Goal: Task Accomplishment & Management: Use online tool/utility

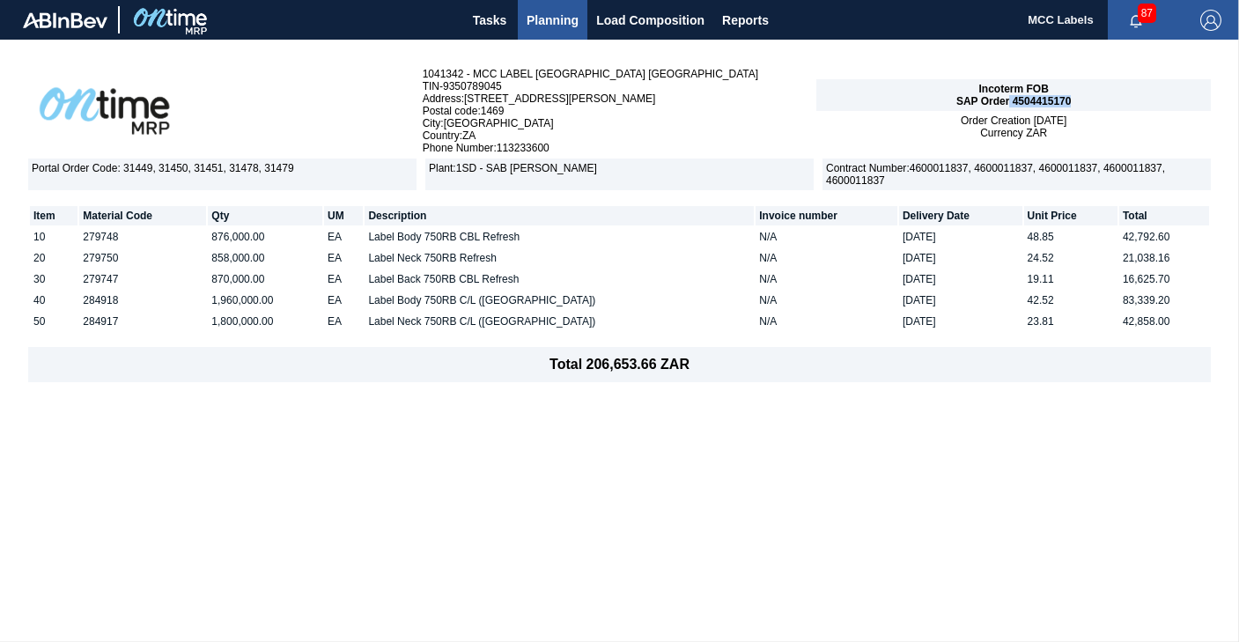
click at [556, 18] on span "Planning" at bounding box center [552, 20] width 52 height 21
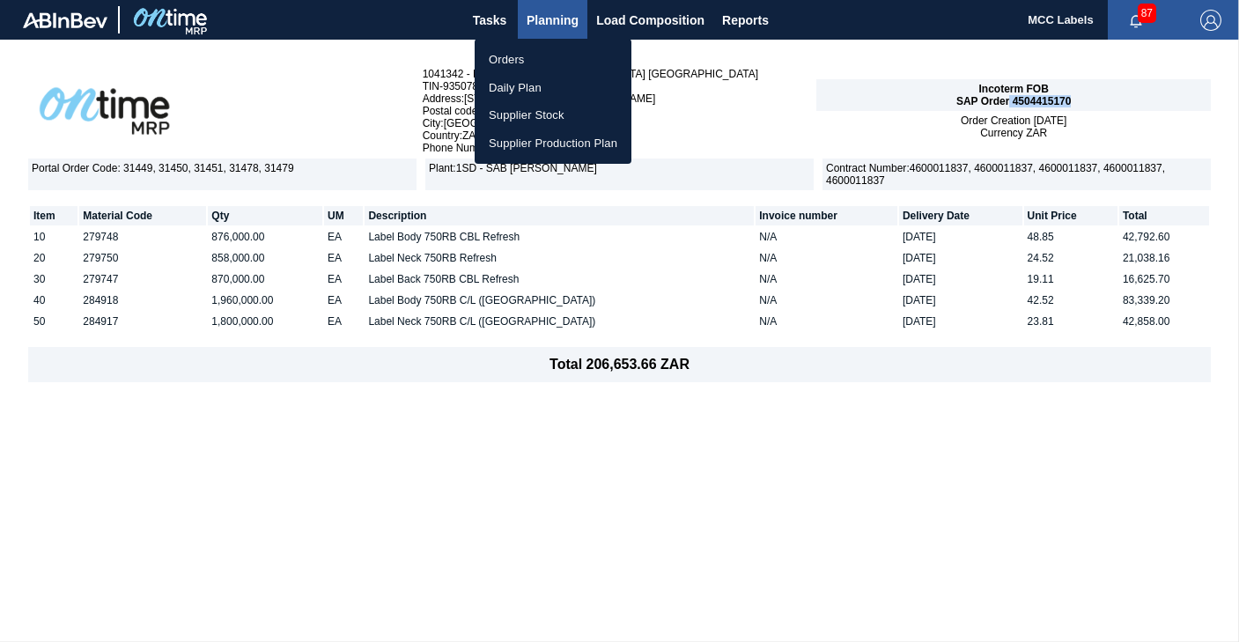
click at [487, 49] on li "Orders" at bounding box center [553, 60] width 157 height 28
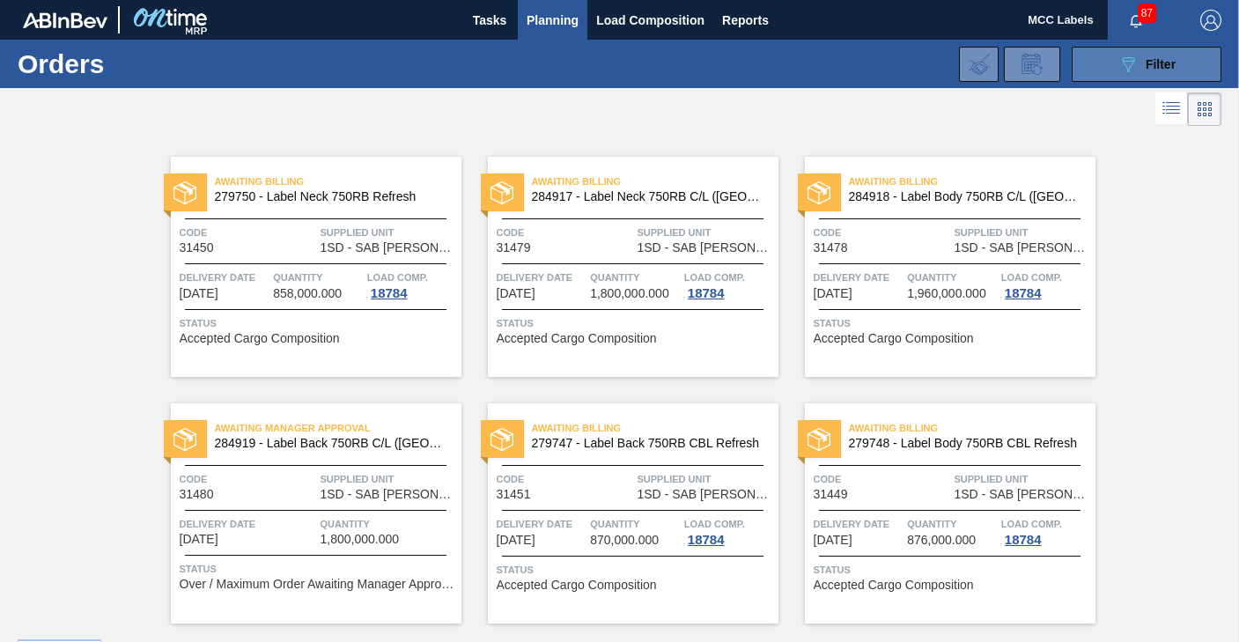
click at [1106, 63] on button "089F7B8B-B2A5-4AFE-B5C0-19BA573D28AC Filter" at bounding box center [1146, 64] width 150 height 35
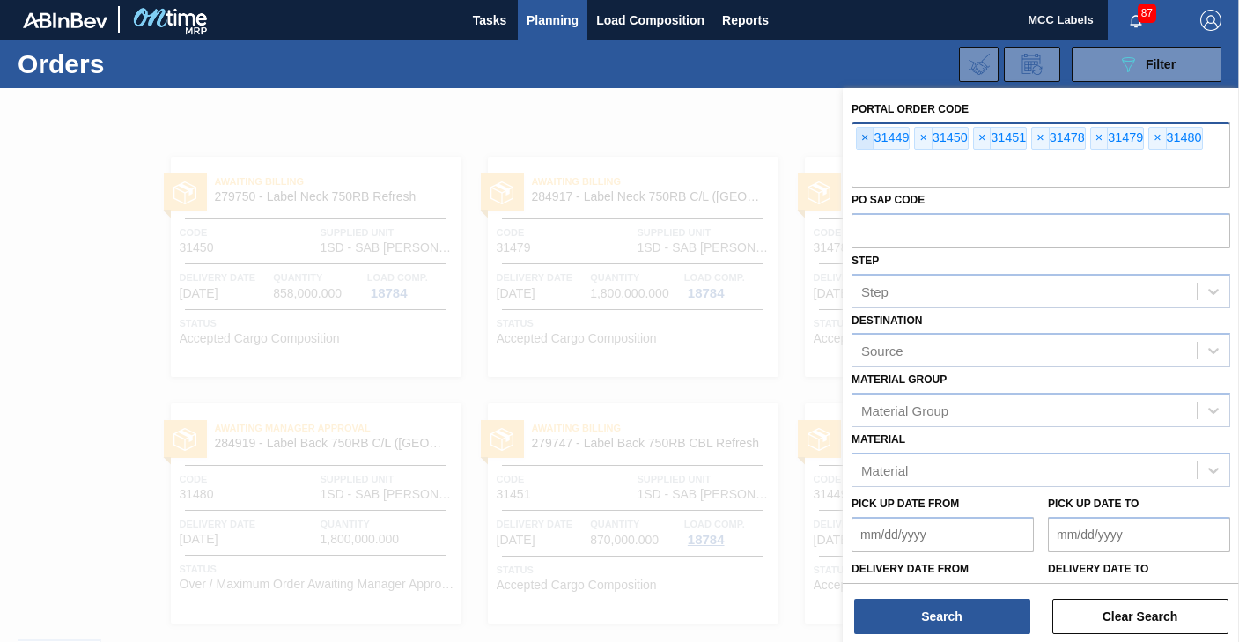
click at [862, 139] on span "×" at bounding box center [865, 138] width 17 height 21
click at [861, 139] on span "×" at bounding box center [865, 138] width 17 height 21
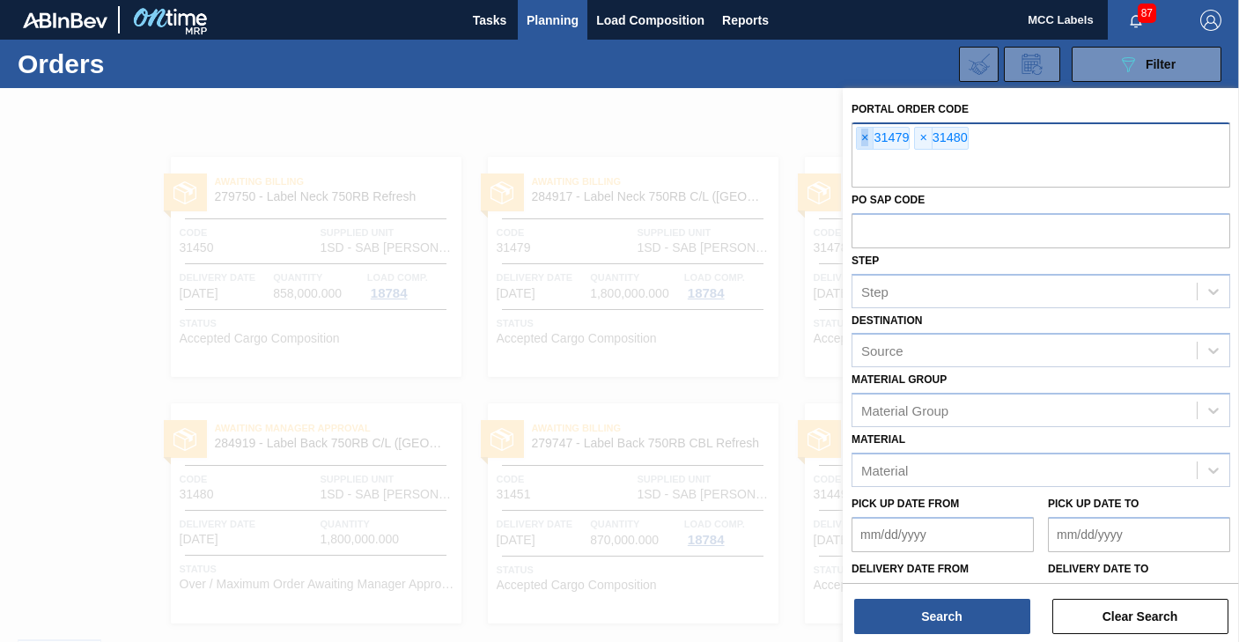
click at [861, 139] on span "×" at bounding box center [865, 138] width 17 height 21
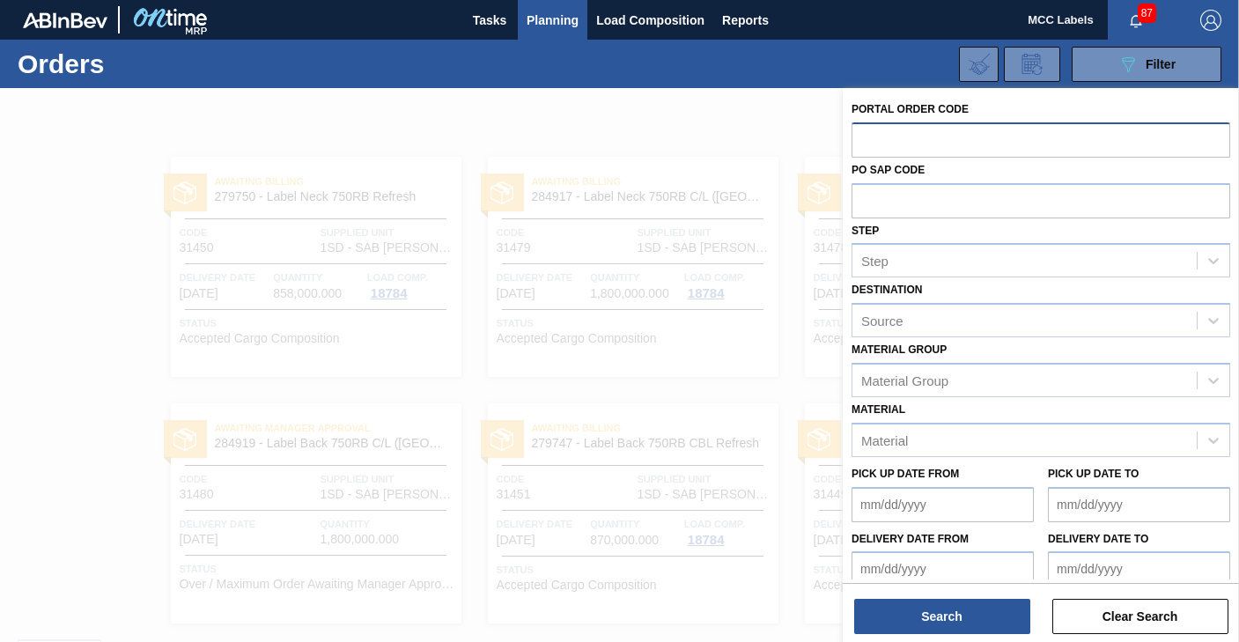
click at [861, 139] on input "text" at bounding box center [1040, 138] width 379 height 33
type input "31306"
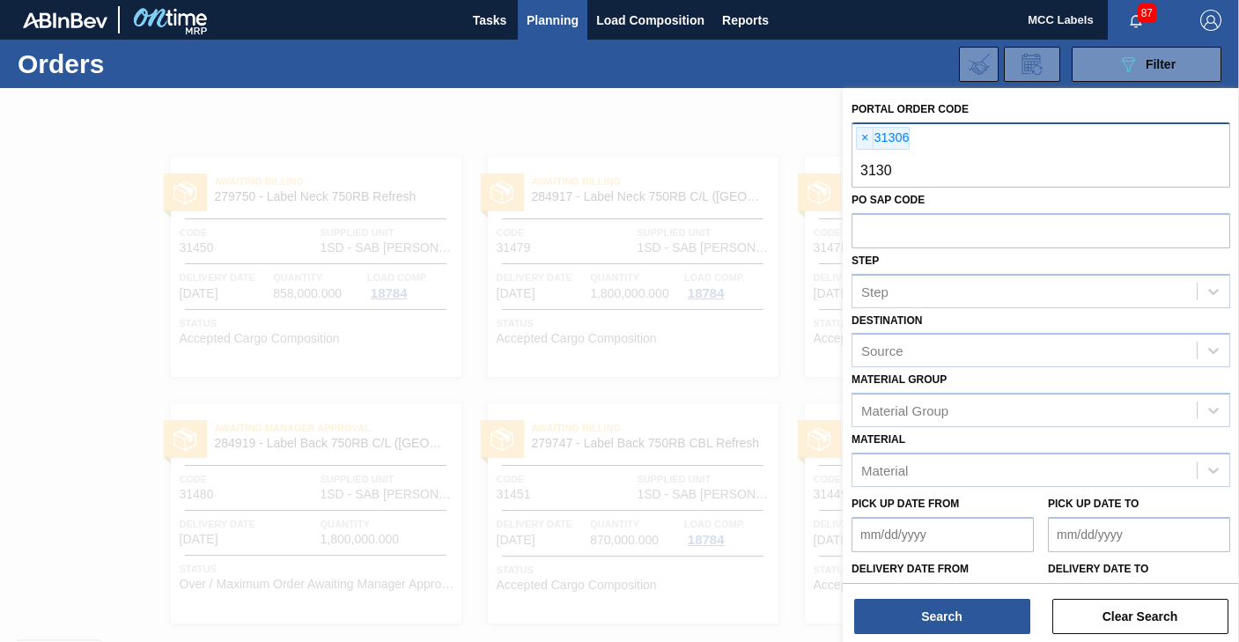
type input "31308"
type input "31309"
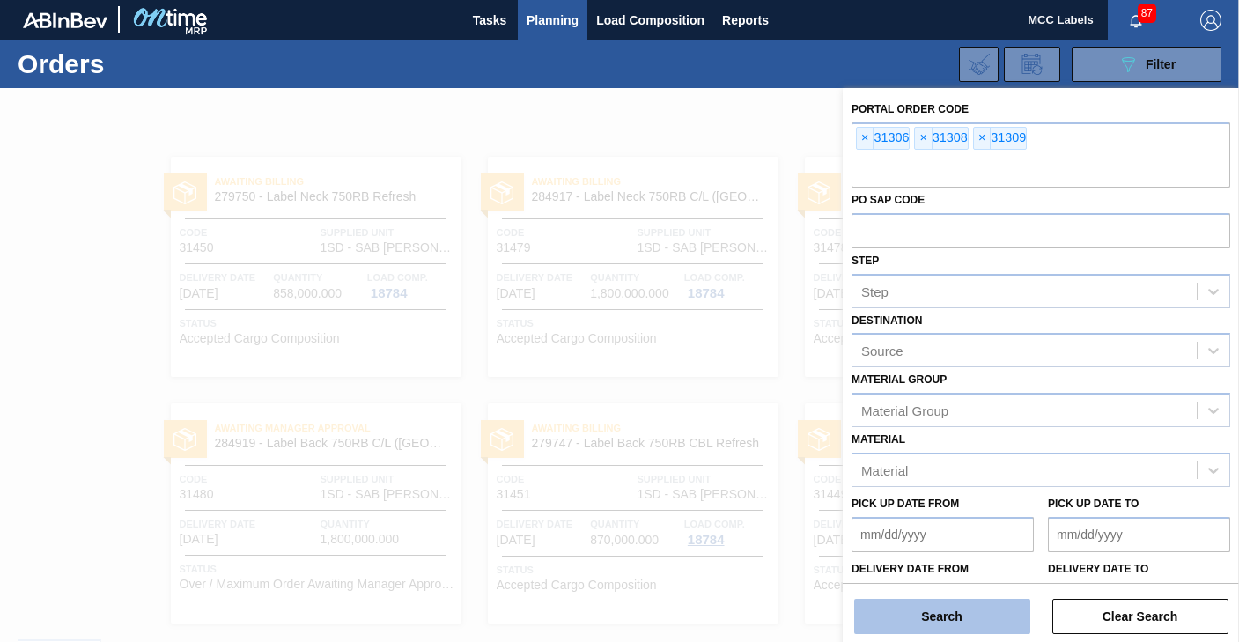
click at [942, 617] on button "Search" at bounding box center [942, 616] width 176 height 35
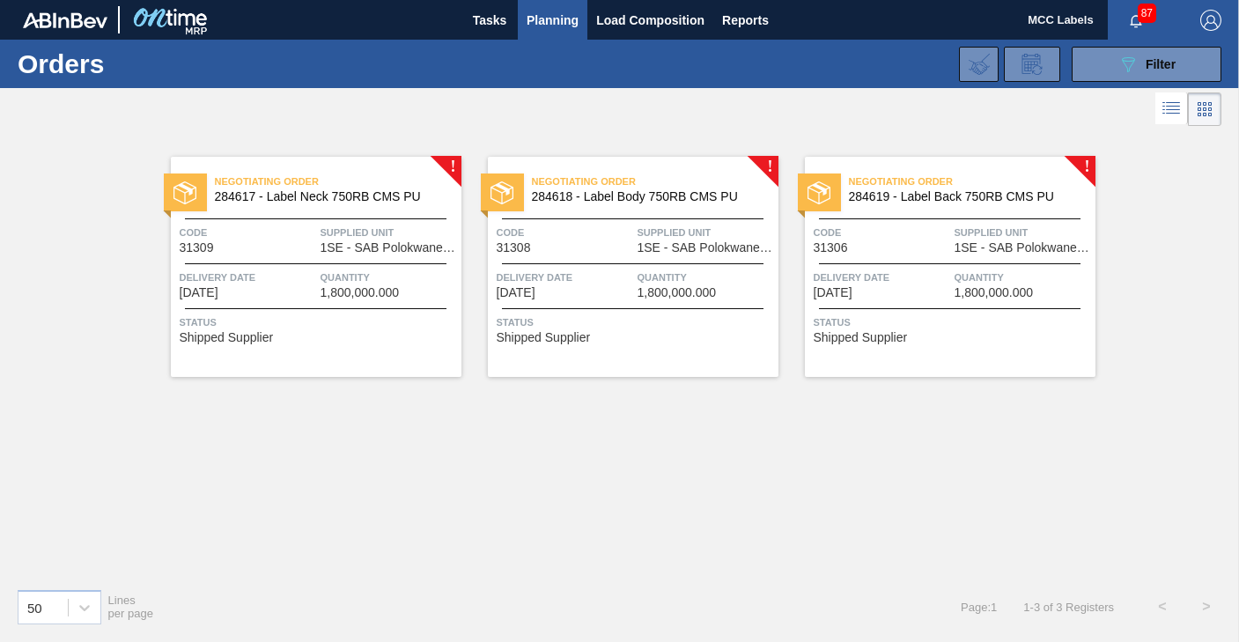
click at [346, 279] on span "Quantity" at bounding box center [388, 278] width 136 height 18
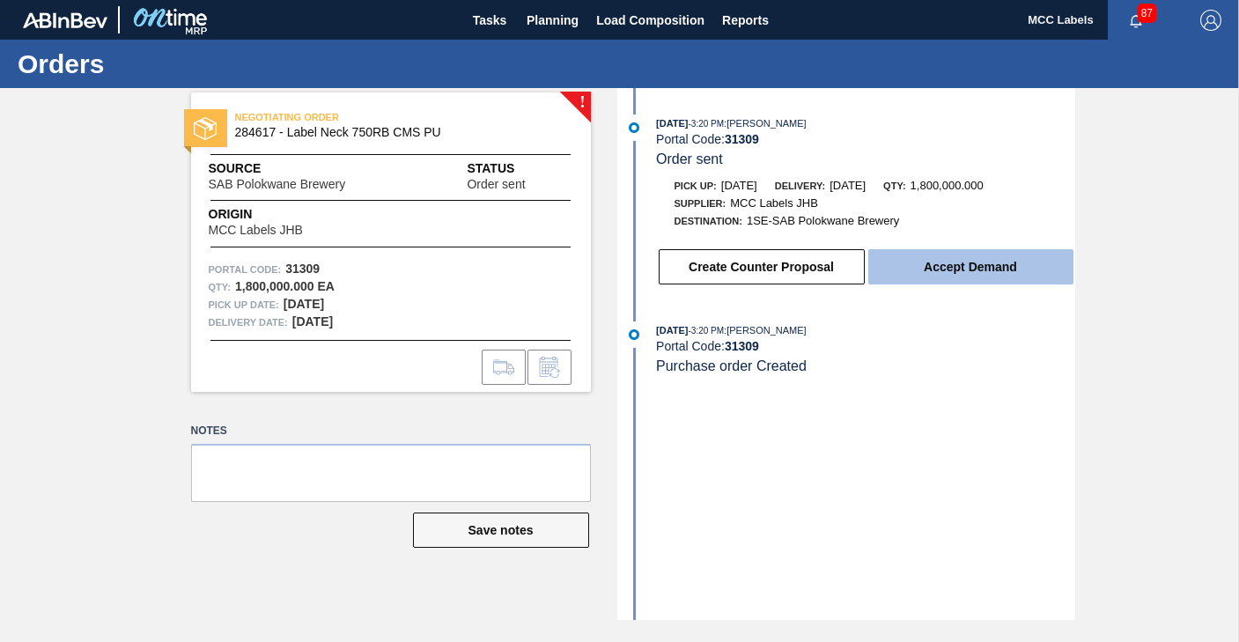
click at [1002, 270] on button "Accept Demand" at bounding box center [970, 266] width 205 height 35
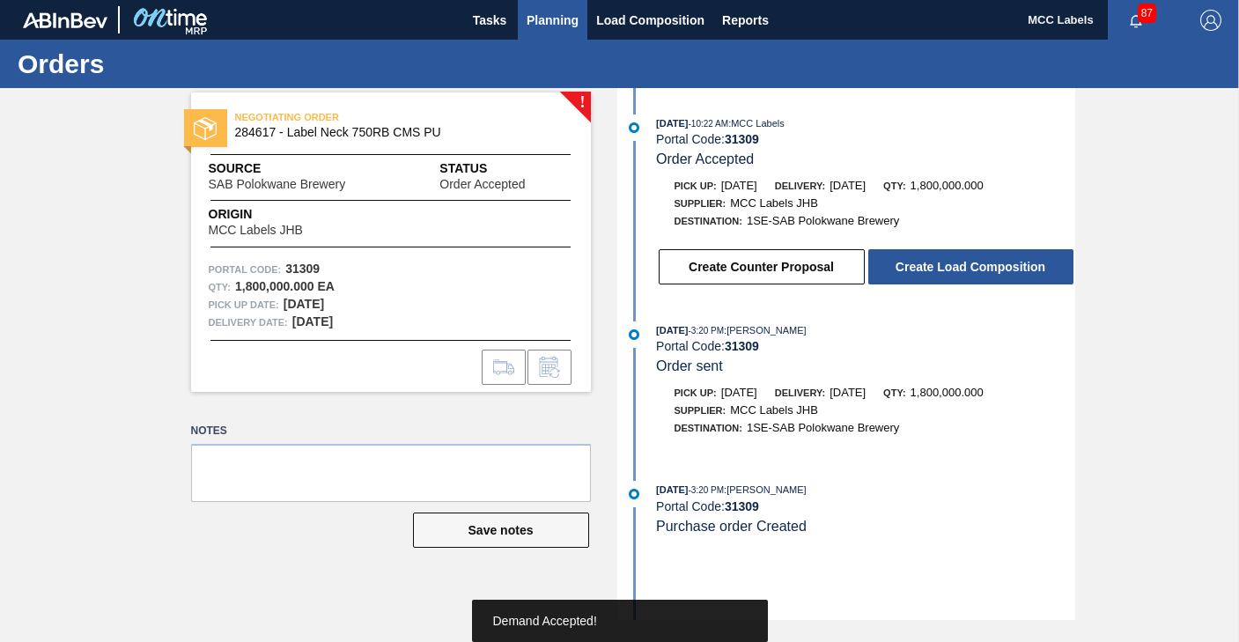
click at [551, 20] on span "Planning" at bounding box center [552, 20] width 52 height 21
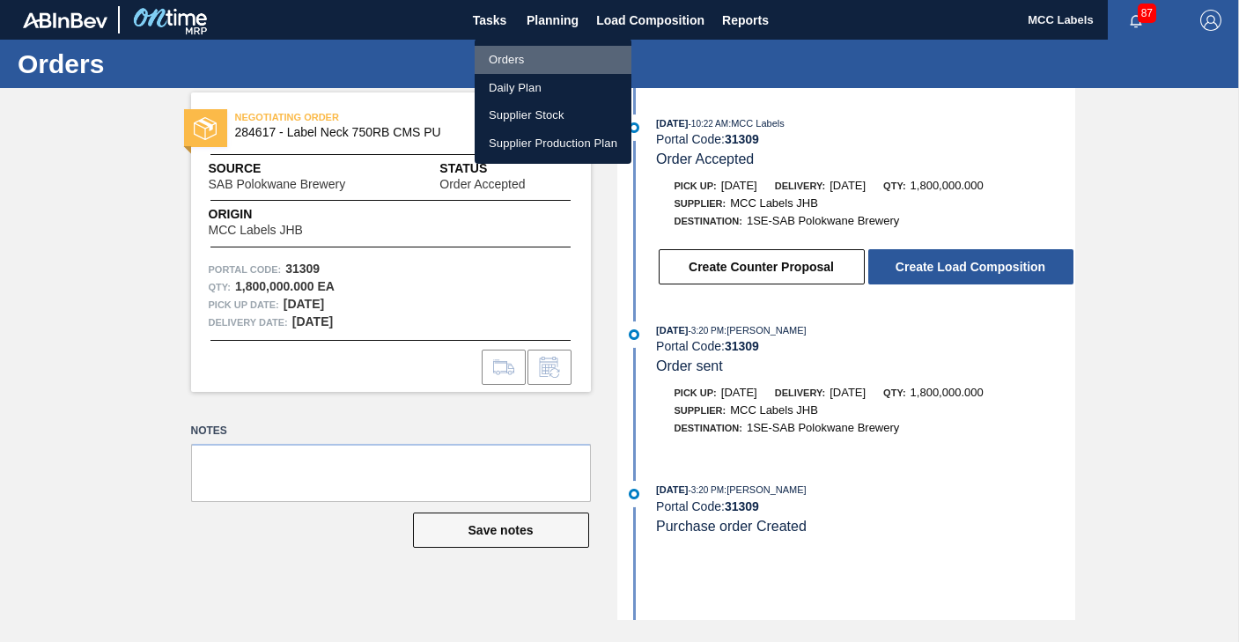
click at [509, 55] on li "Orders" at bounding box center [553, 60] width 157 height 28
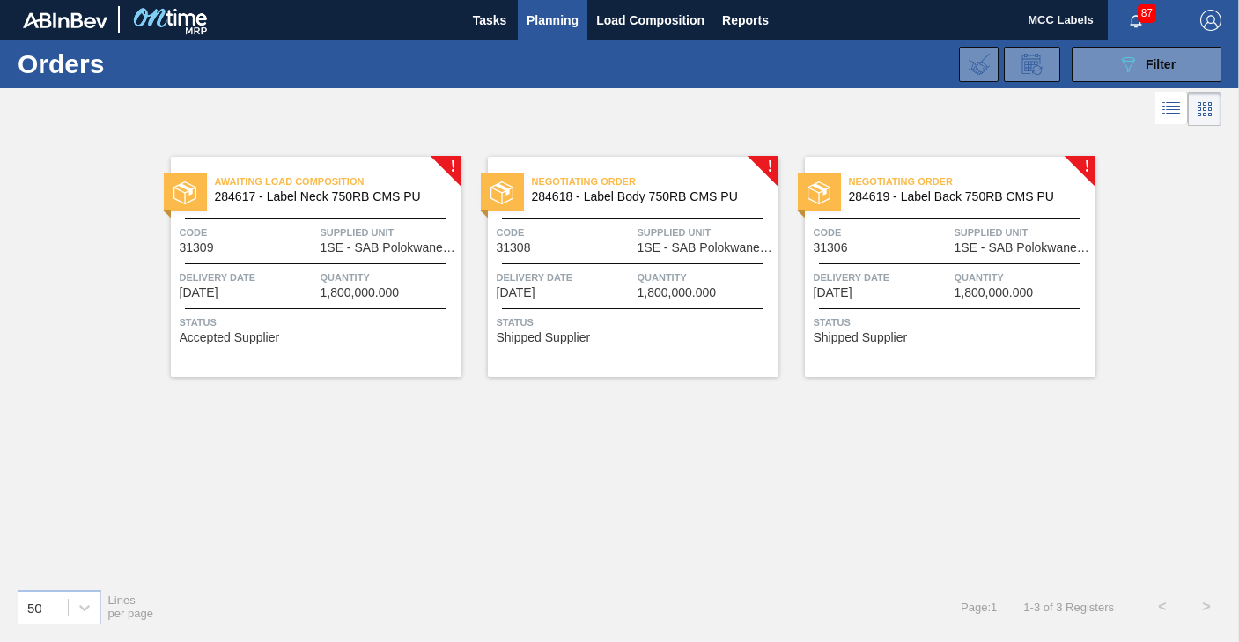
click at [629, 315] on span "Status" at bounding box center [635, 322] width 277 height 18
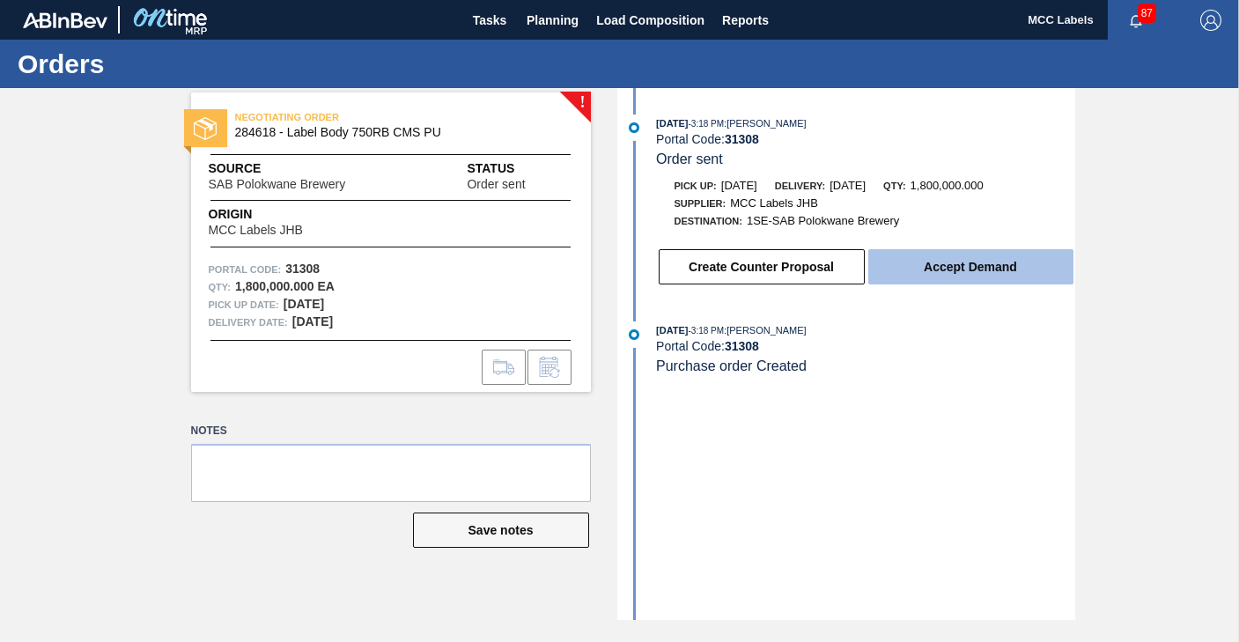
click at [954, 272] on button "Accept Demand" at bounding box center [970, 266] width 205 height 35
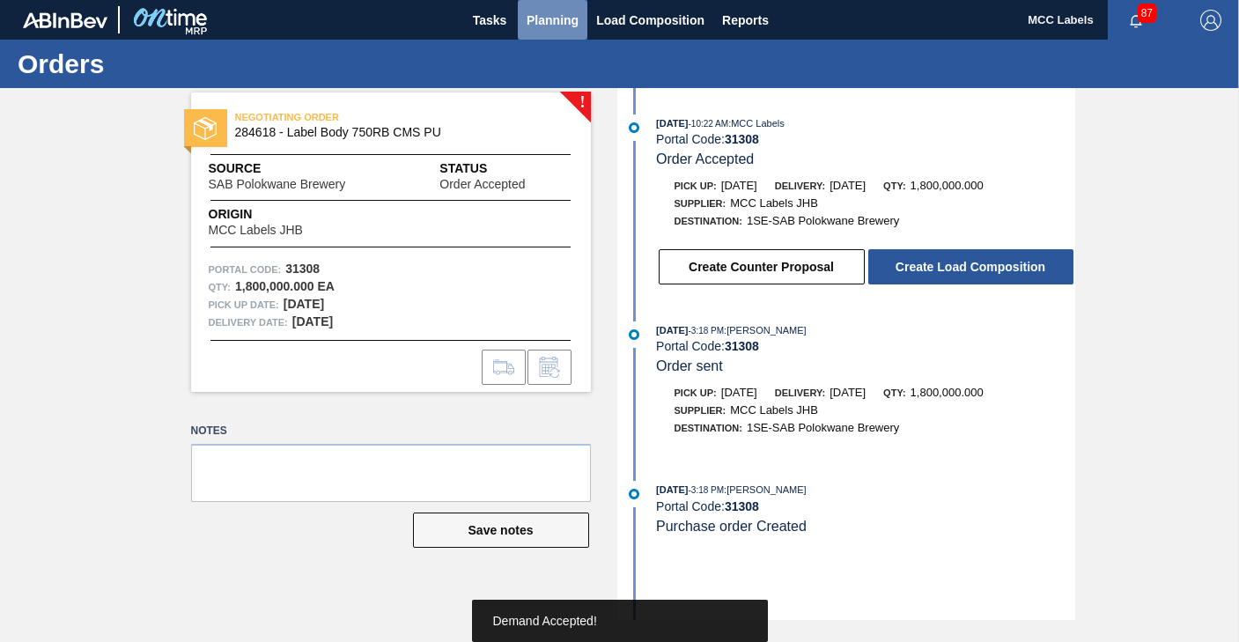
click at [536, 18] on span "Planning" at bounding box center [552, 20] width 52 height 21
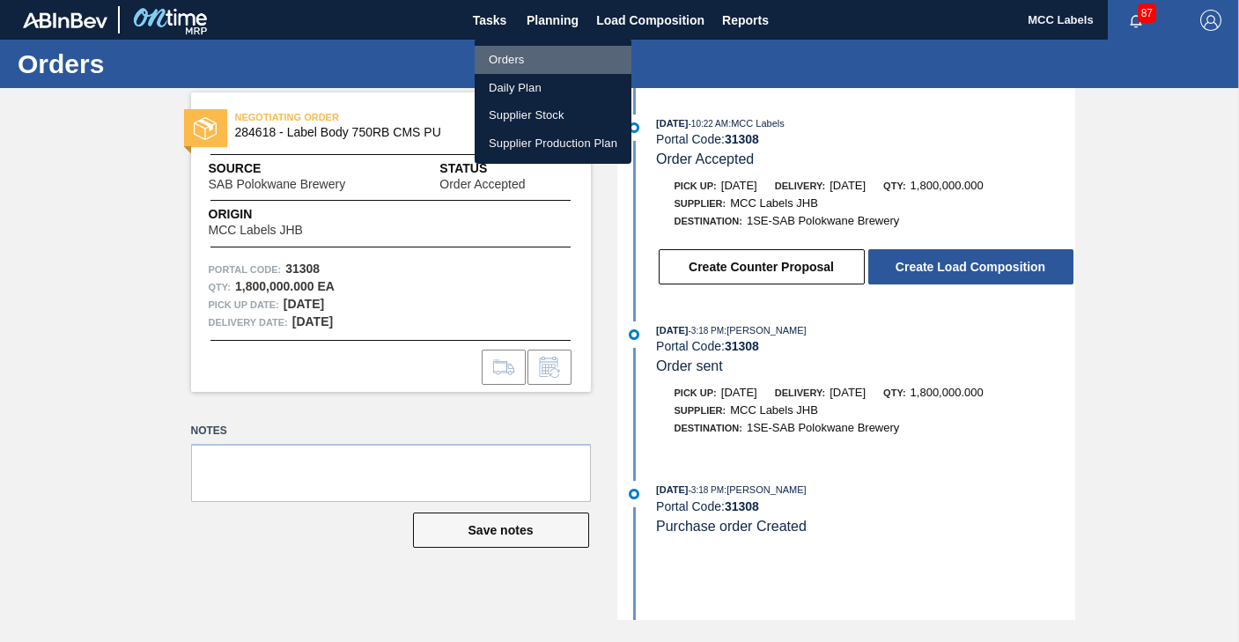
click at [504, 55] on li "Orders" at bounding box center [553, 60] width 157 height 28
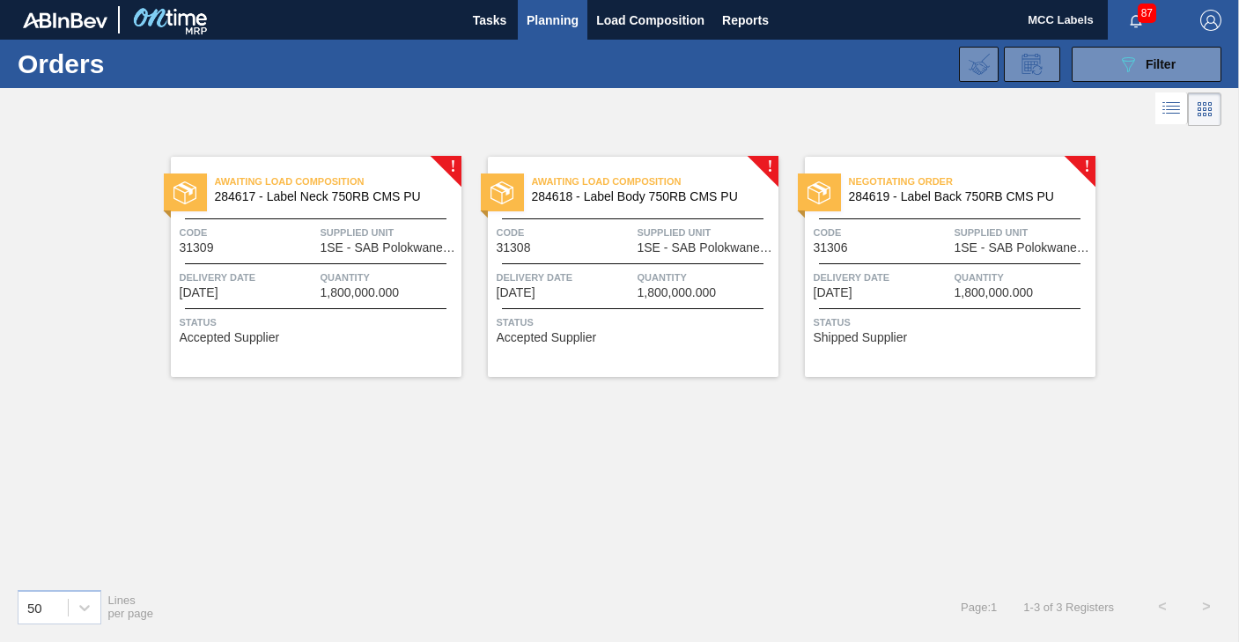
click at [898, 277] on span "Delivery Date" at bounding box center [882, 278] width 136 height 18
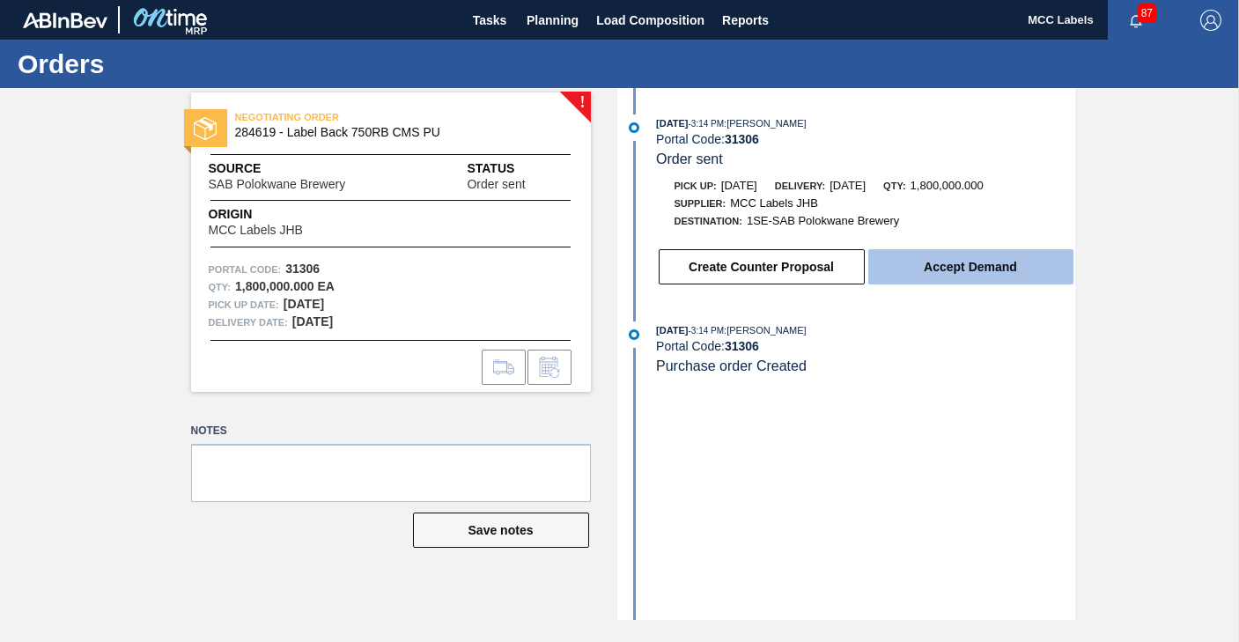
click at [940, 276] on button "Accept Demand" at bounding box center [970, 266] width 205 height 35
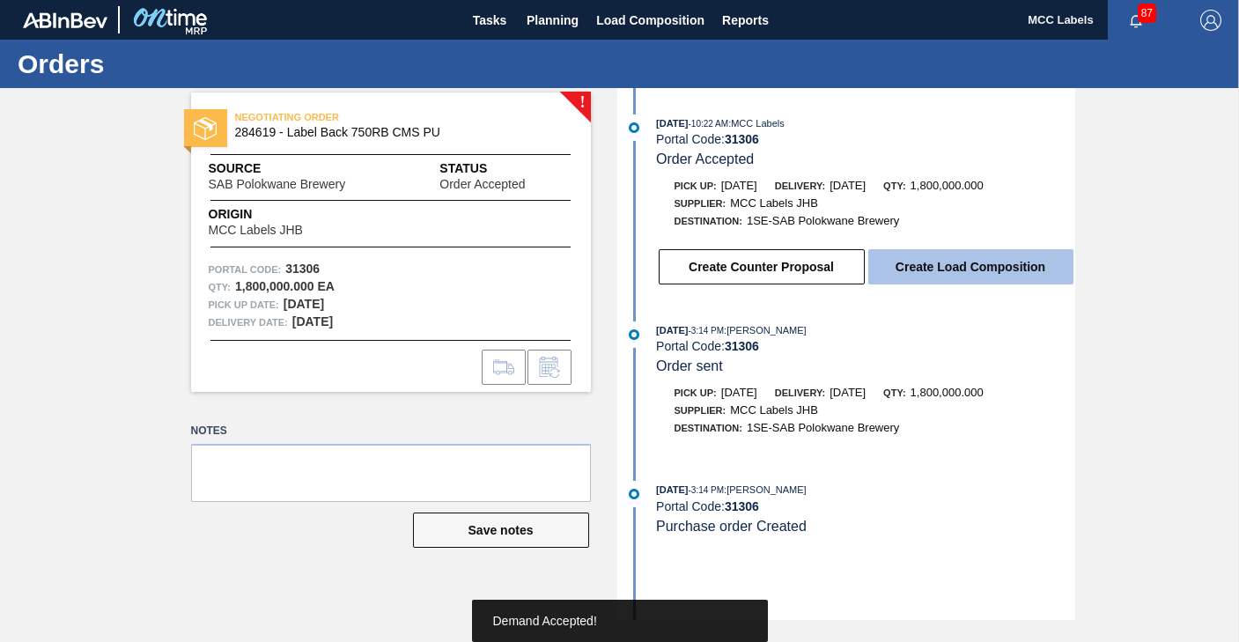
click at [921, 257] on button "Create Load Composition" at bounding box center [970, 266] width 205 height 35
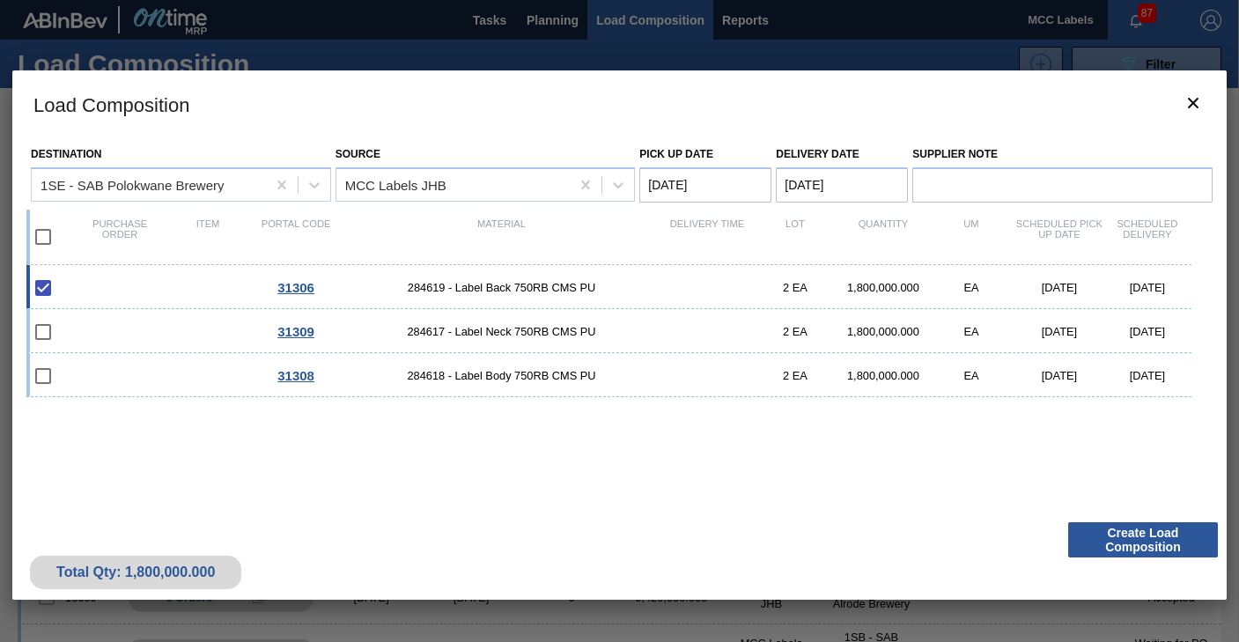
click at [42, 236] on input "checkbox" at bounding box center [43, 236] width 37 height 37
checkbox input "true"
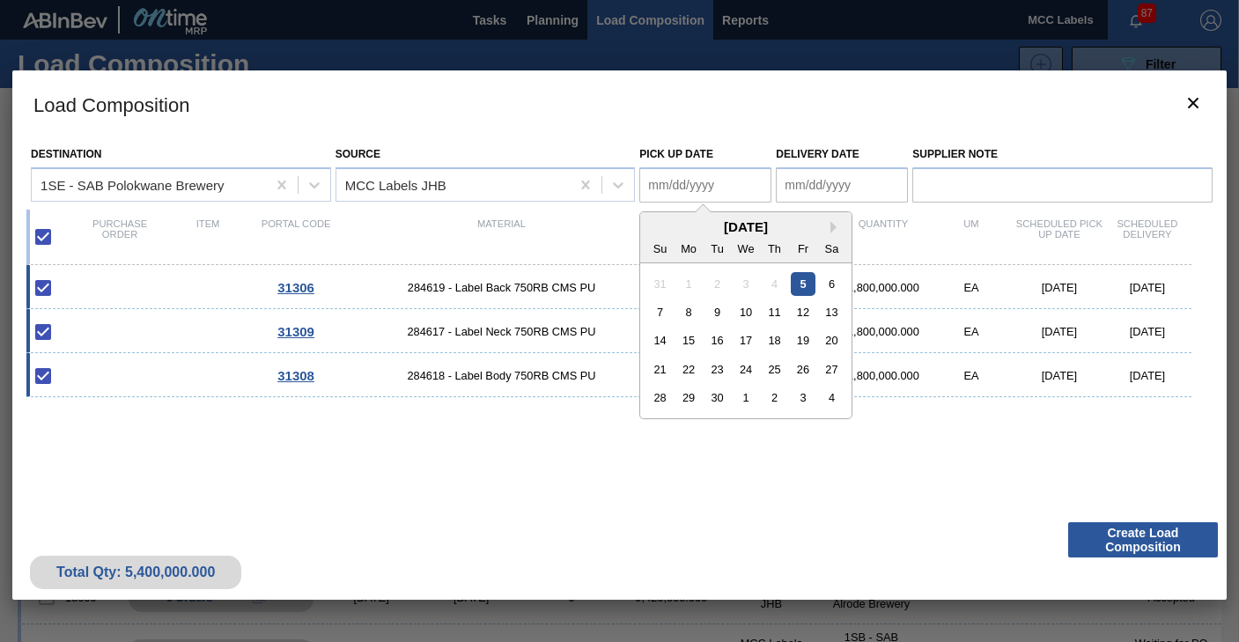
click at [683, 185] on Date "Pick up Date" at bounding box center [705, 184] width 132 height 35
click at [688, 313] on div "8" at bounding box center [689, 312] width 24 height 24
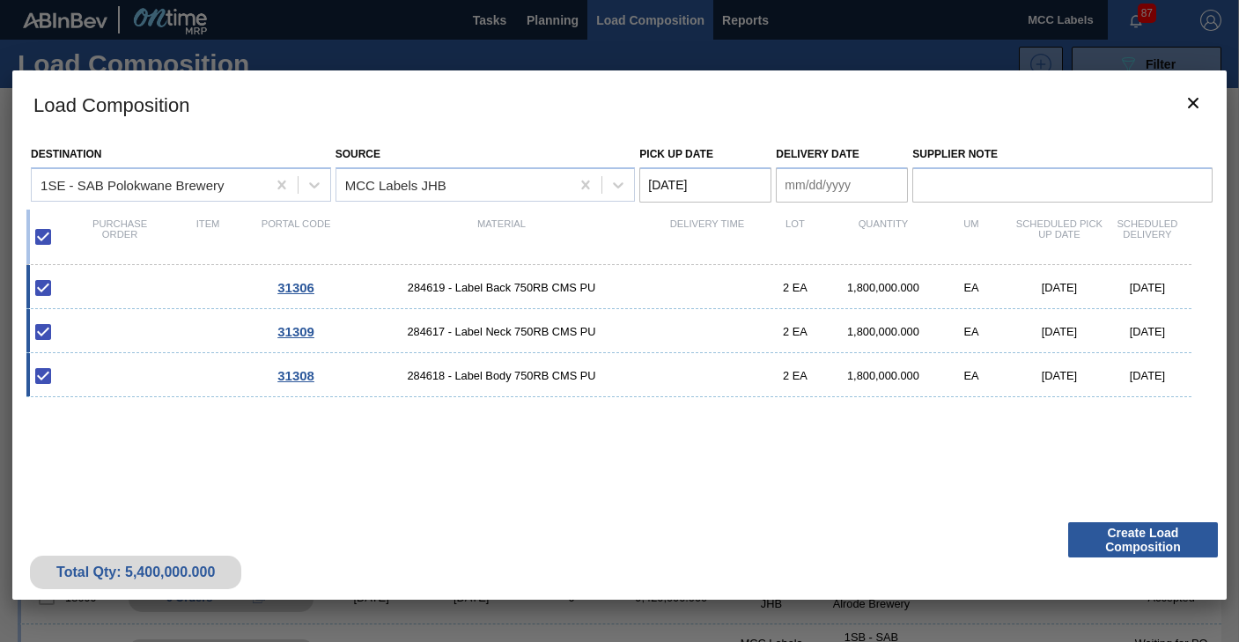
click at [736, 183] on Date "[DATE]" at bounding box center [705, 184] width 132 height 35
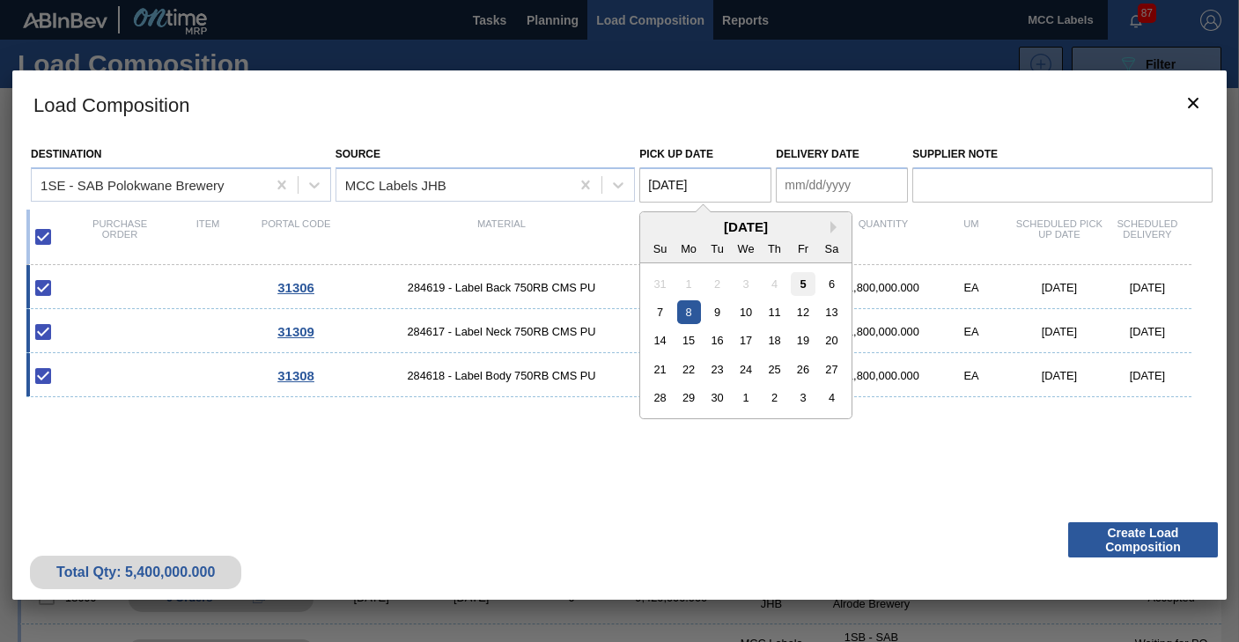
drag, startPoint x: 801, startPoint y: 281, endPoint x: 797, endPoint y: 245, distance: 36.4
click at [800, 280] on div "5" at bounding box center [803, 283] width 24 height 24
type Date "[DATE]"
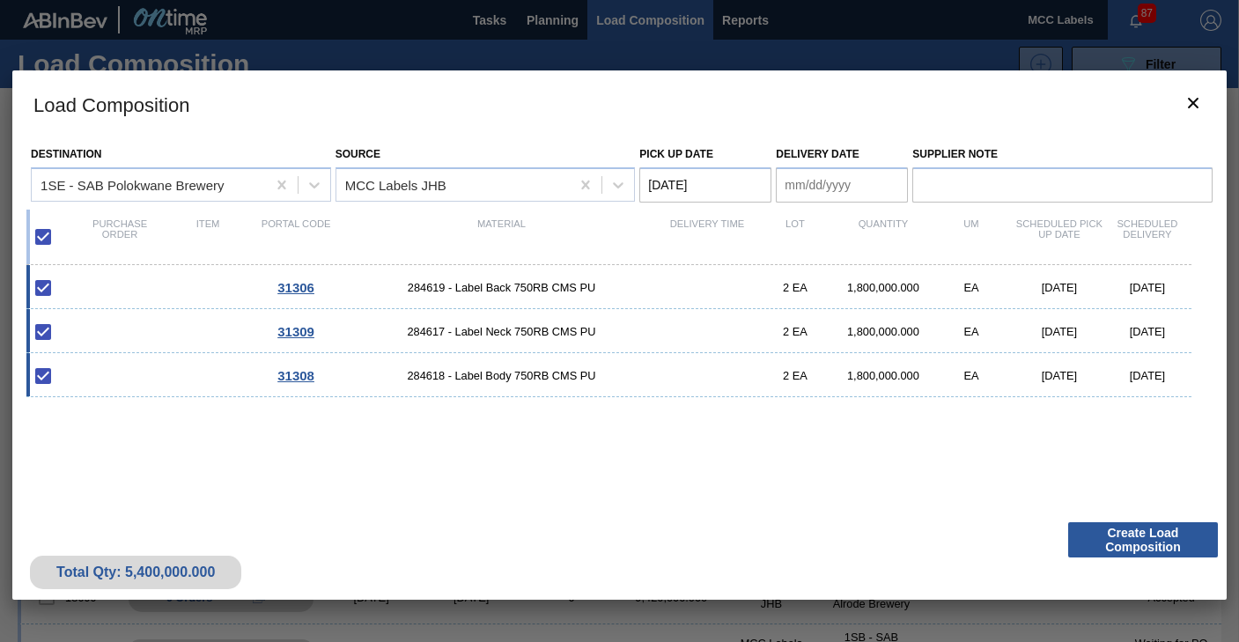
click at [797, 188] on Date "Delivery Date" at bounding box center [842, 184] width 132 height 35
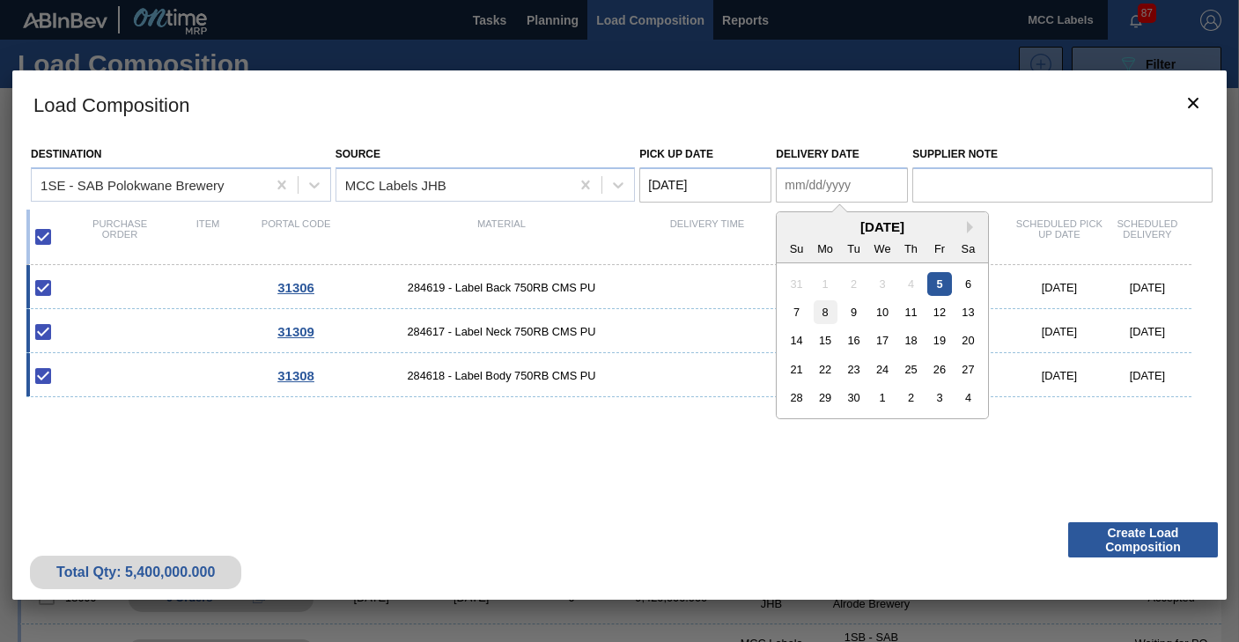
click at [826, 310] on div "8" at bounding box center [826, 312] width 24 height 24
type Date "[DATE]"
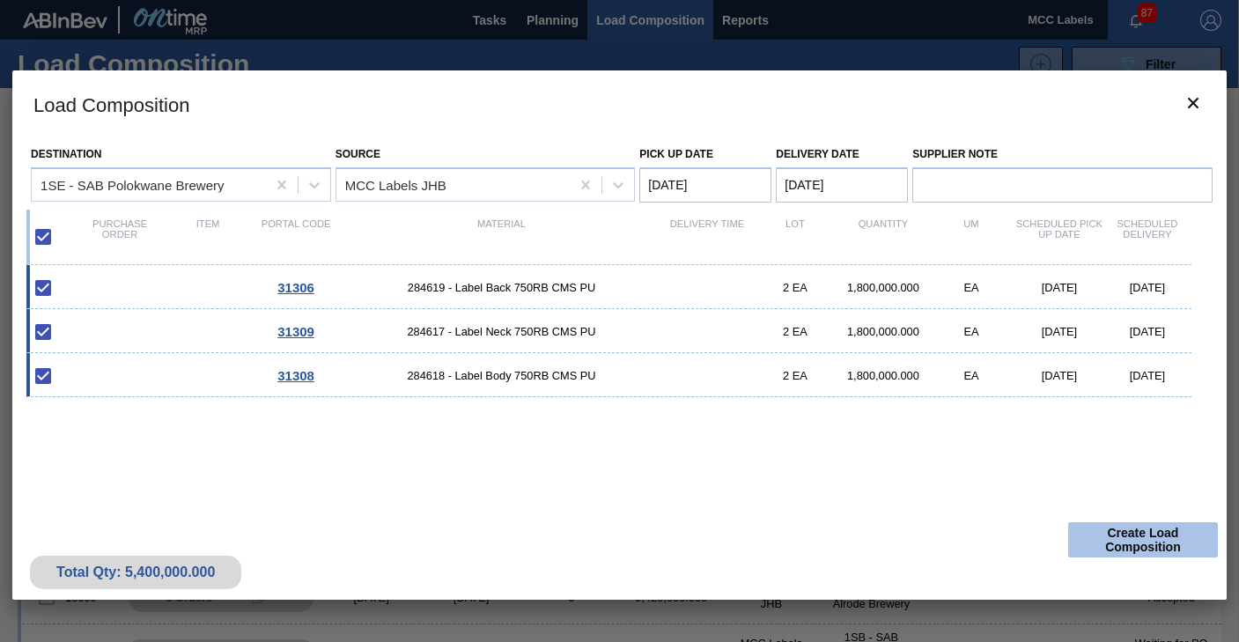
click at [1137, 533] on button "Create Load Composition" at bounding box center [1143, 539] width 150 height 35
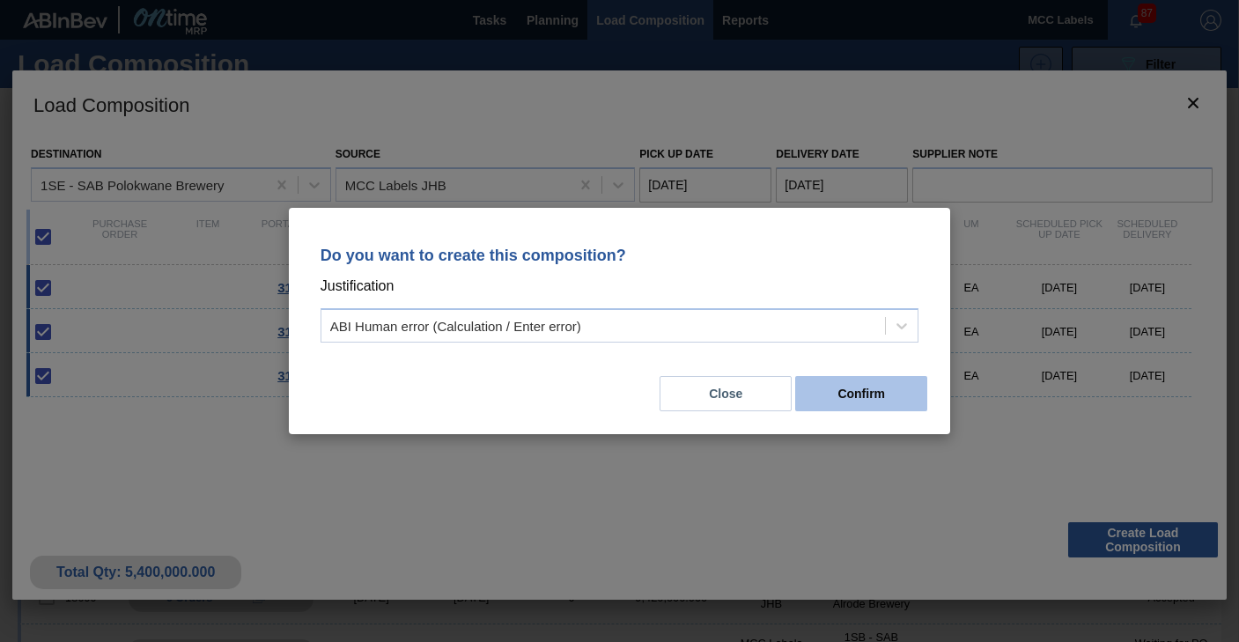
click at [858, 387] on button "Confirm" at bounding box center [861, 393] width 132 height 35
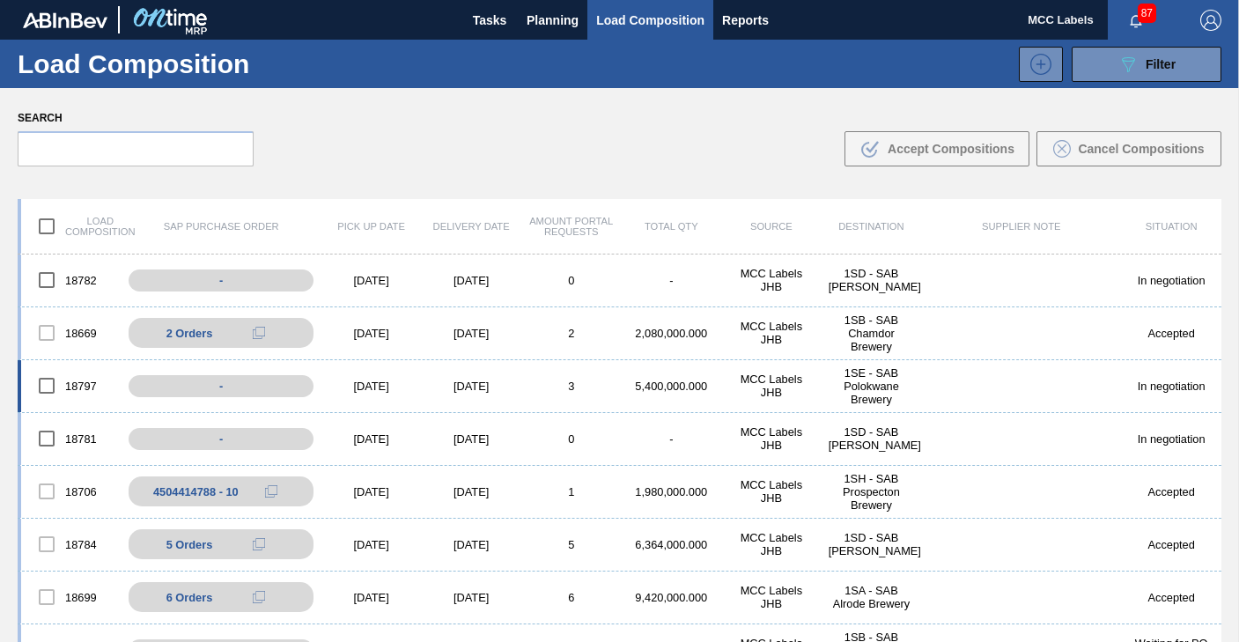
click at [710, 394] on div "18797 - [DATE] [DATE] 3 5,400,000.000 MCC Labels JHB 1SE - SAB Polokwane Brewer…" at bounding box center [620, 386] width 1204 height 53
click at [659, 385] on div "5,400,000.000" at bounding box center [672, 385] width 100 height 13
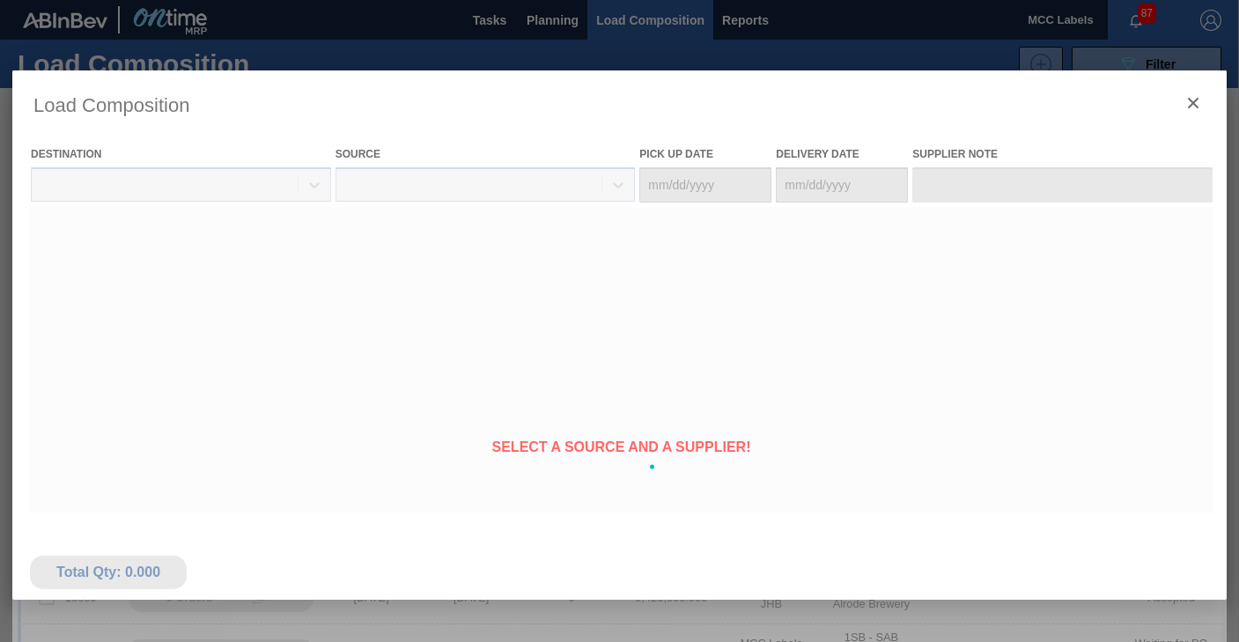
type Date "[DATE]"
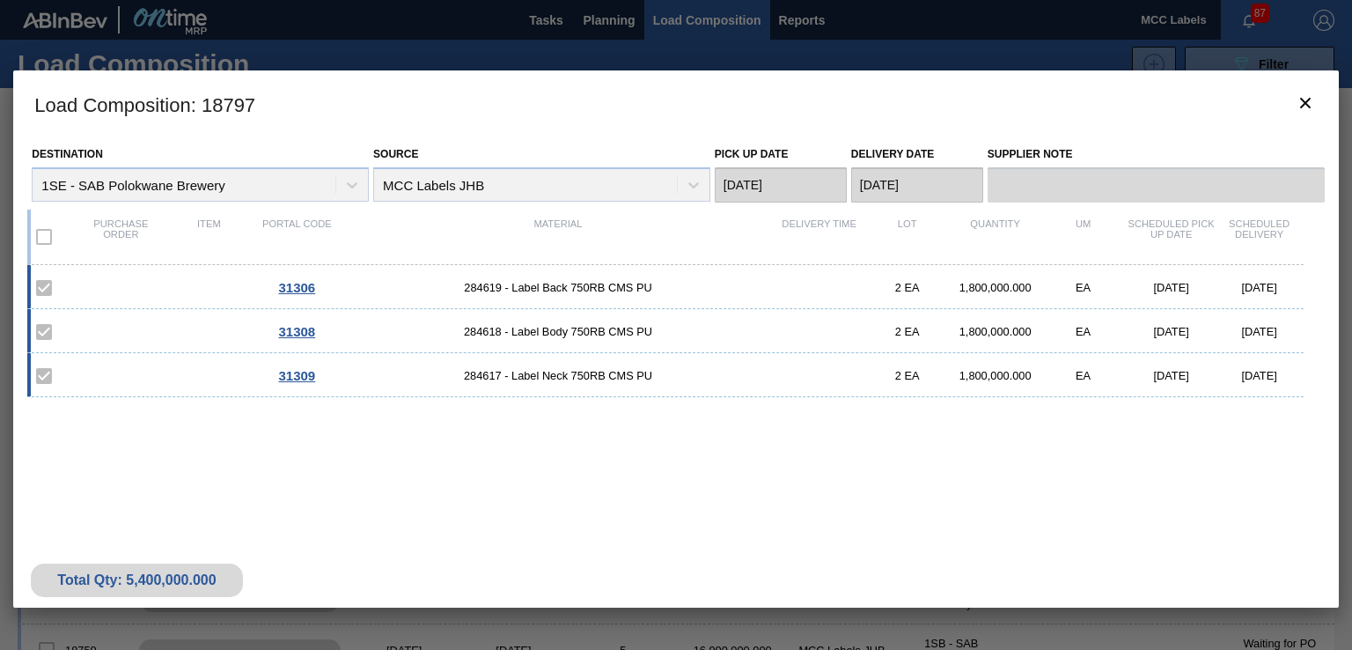
click at [246, 353] on div "31309 284617 - Label Neck 750RB CMS PU 2 EA 1,800,000.000 EA [DATE] [DATE]" at bounding box center [665, 375] width 1276 height 44
click at [1238, 95] on icon "botão de ícone" at bounding box center [1305, 102] width 21 height 21
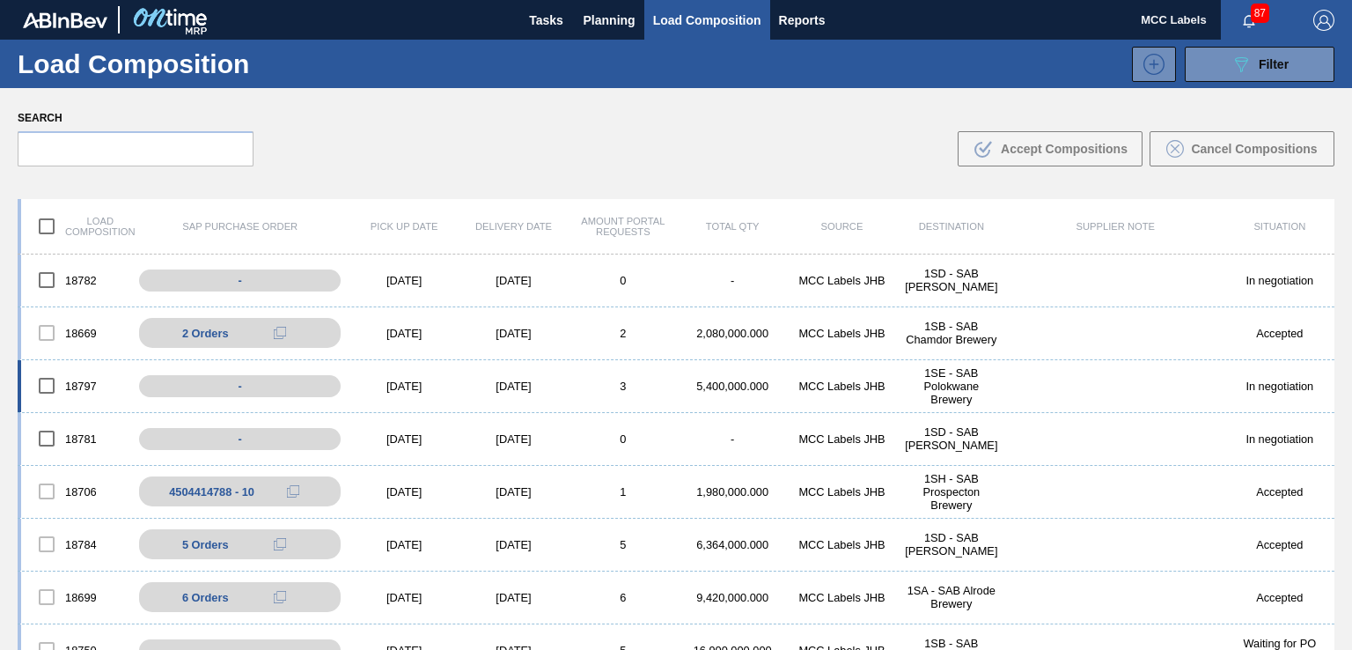
click at [838, 385] on div "MCC Labels JHB" at bounding box center [841, 385] width 109 height 13
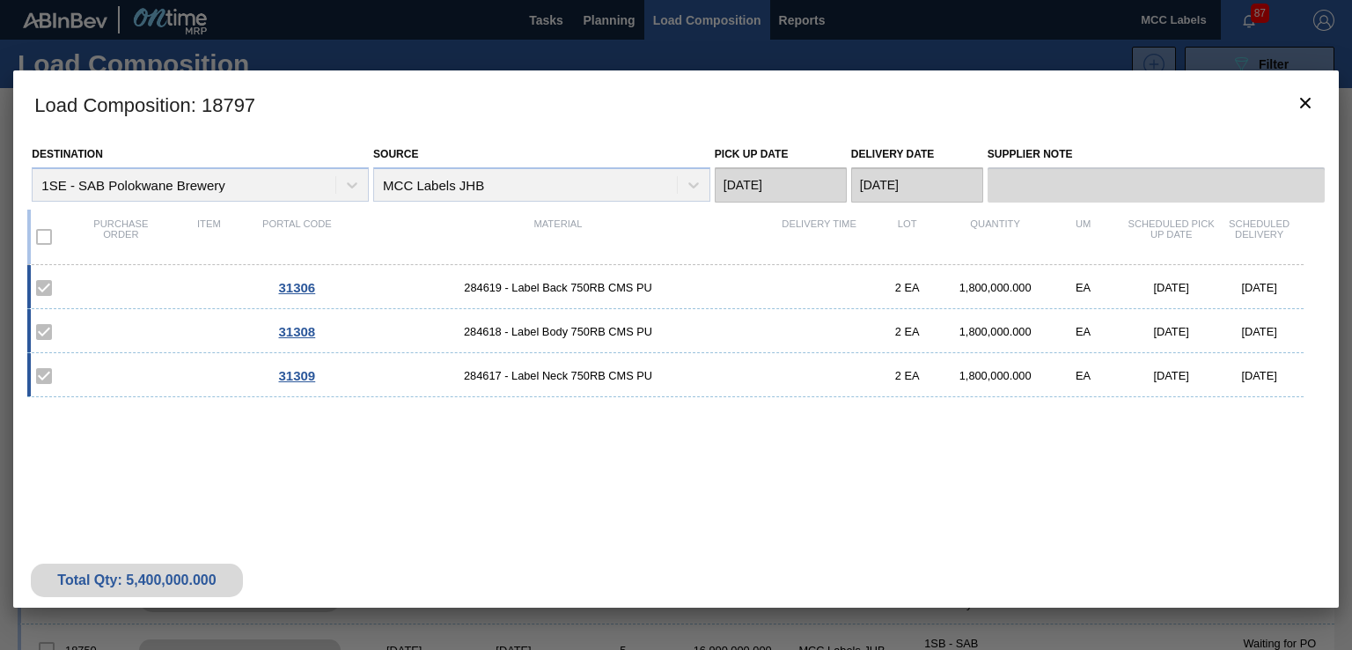
click at [225, 265] on div "31306 284619 - Label Back 750RB CMS PU 2 EA 1,800,000.000 EA [DATE] [DATE]" at bounding box center [665, 287] width 1276 height 44
click at [158, 272] on div "31306 284619 - Label Back 750RB CMS PU 2 EA 1,800,000.000 EA [DATE] [DATE]" at bounding box center [665, 287] width 1276 height 44
click at [630, 105] on h3 "Load Composition : 18797" at bounding box center [675, 103] width 1325 height 67
click at [1238, 97] on icon "botão de ícone" at bounding box center [1305, 102] width 21 height 21
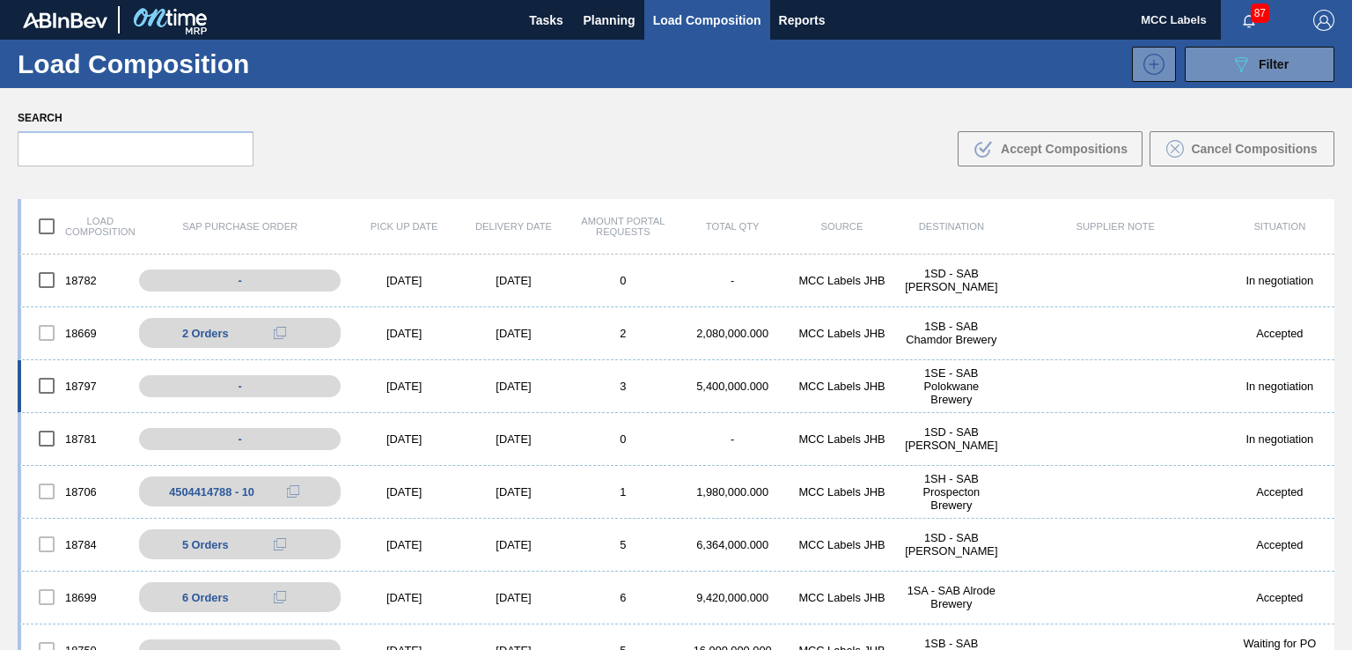
click at [860, 388] on div "MCC Labels JHB" at bounding box center [841, 385] width 109 height 13
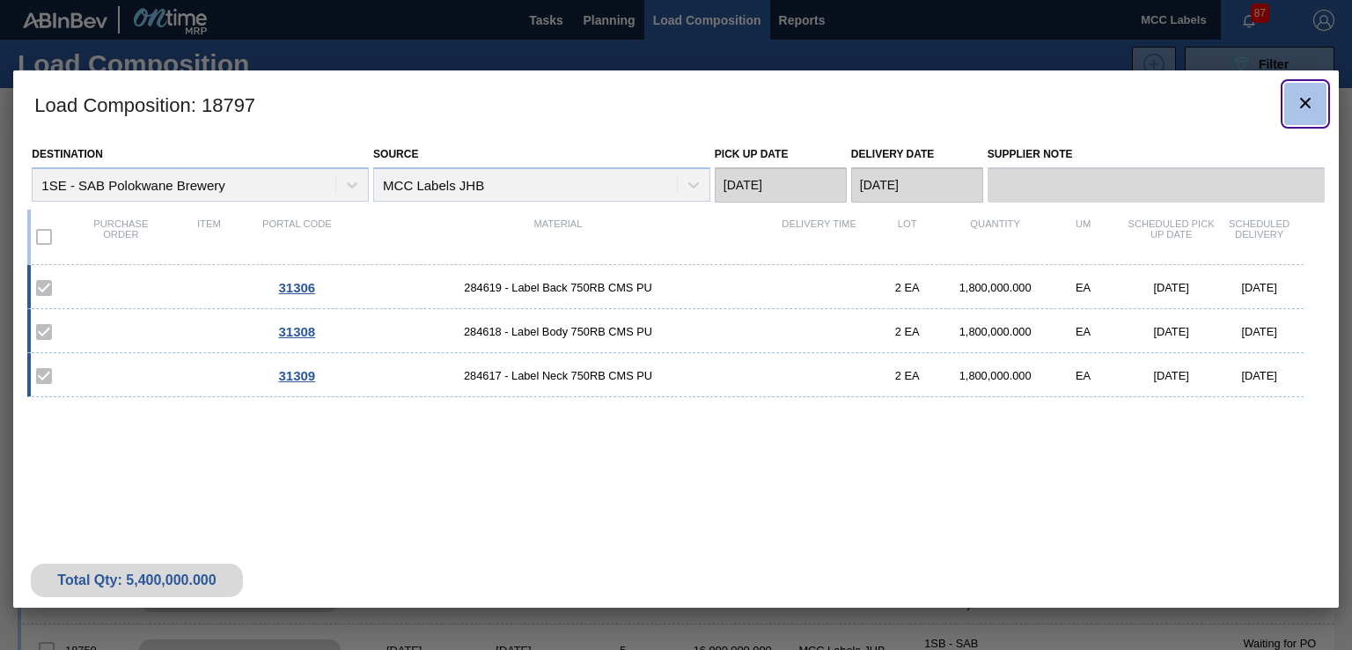
click at [1238, 104] on icon "botão de ícone" at bounding box center [1305, 102] width 21 height 21
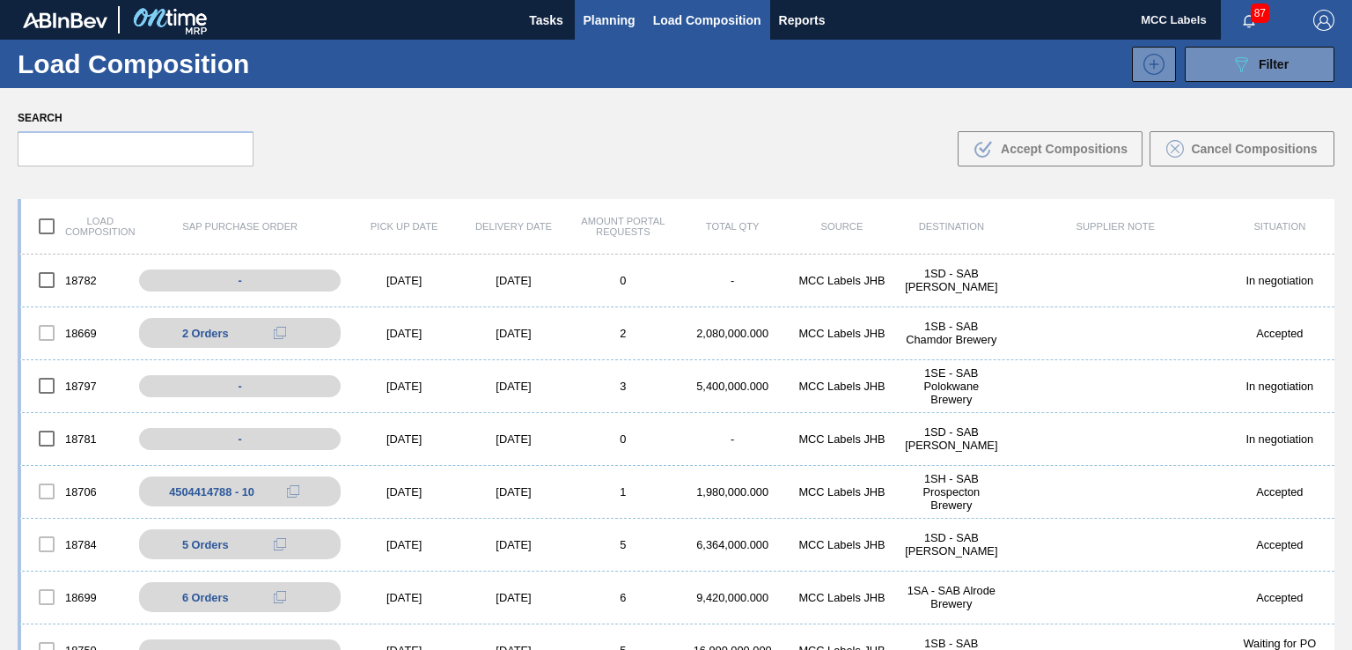
click at [608, 18] on span "Planning" at bounding box center [610, 20] width 52 height 21
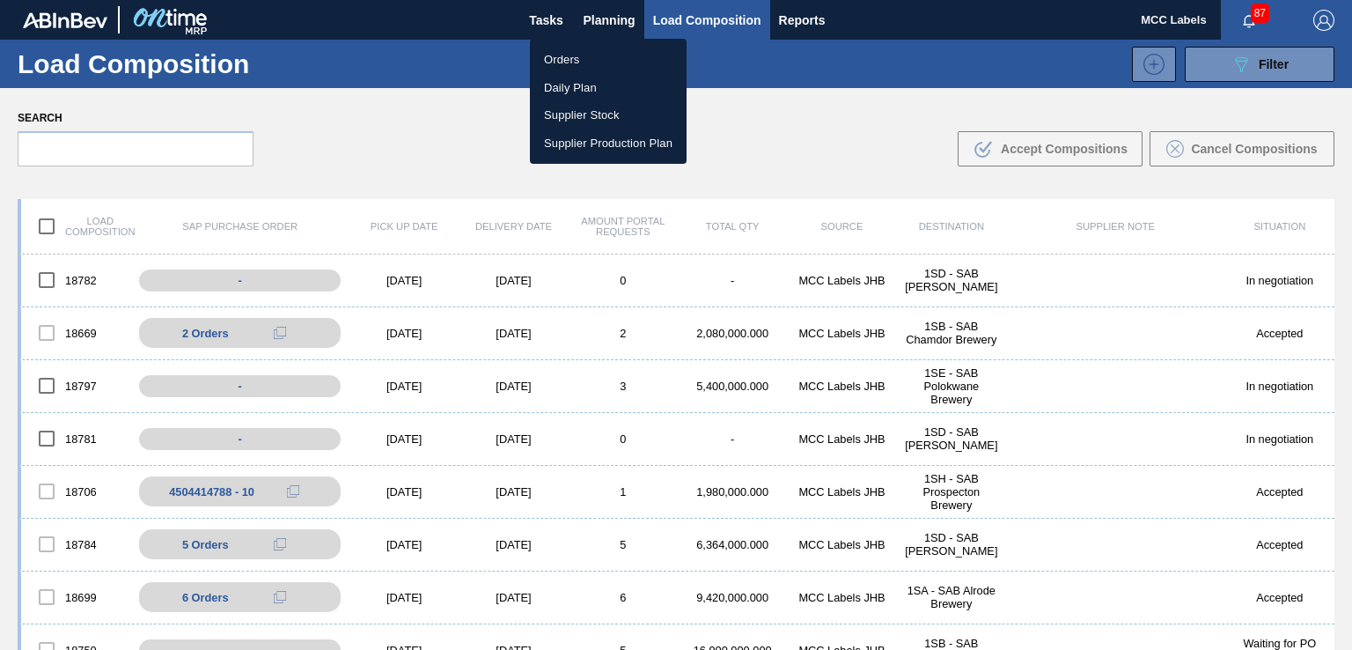
click at [564, 62] on li "Orders" at bounding box center [608, 60] width 157 height 28
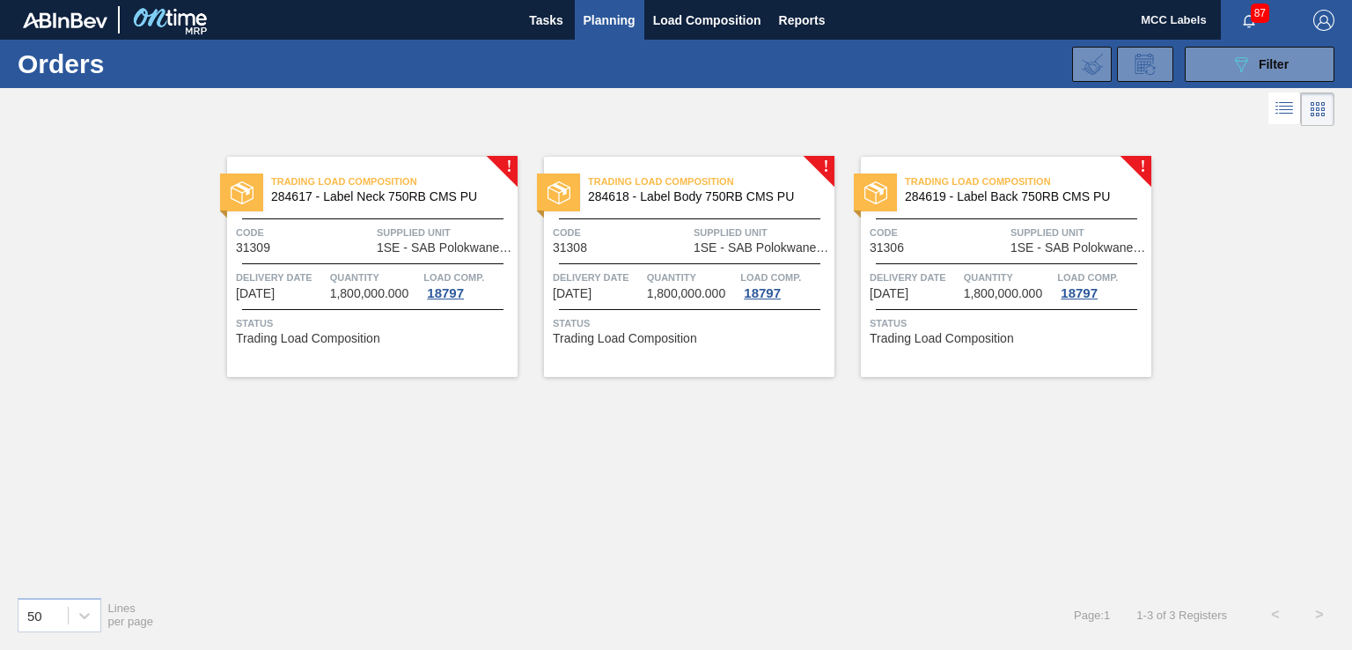
click at [437, 276] on span "Load Comp." at bounding box center [453, 278] width 61 height 18
click at [368, 287] on span "1,800,000.000" at bounding box center [369, 293] width 79 height 13
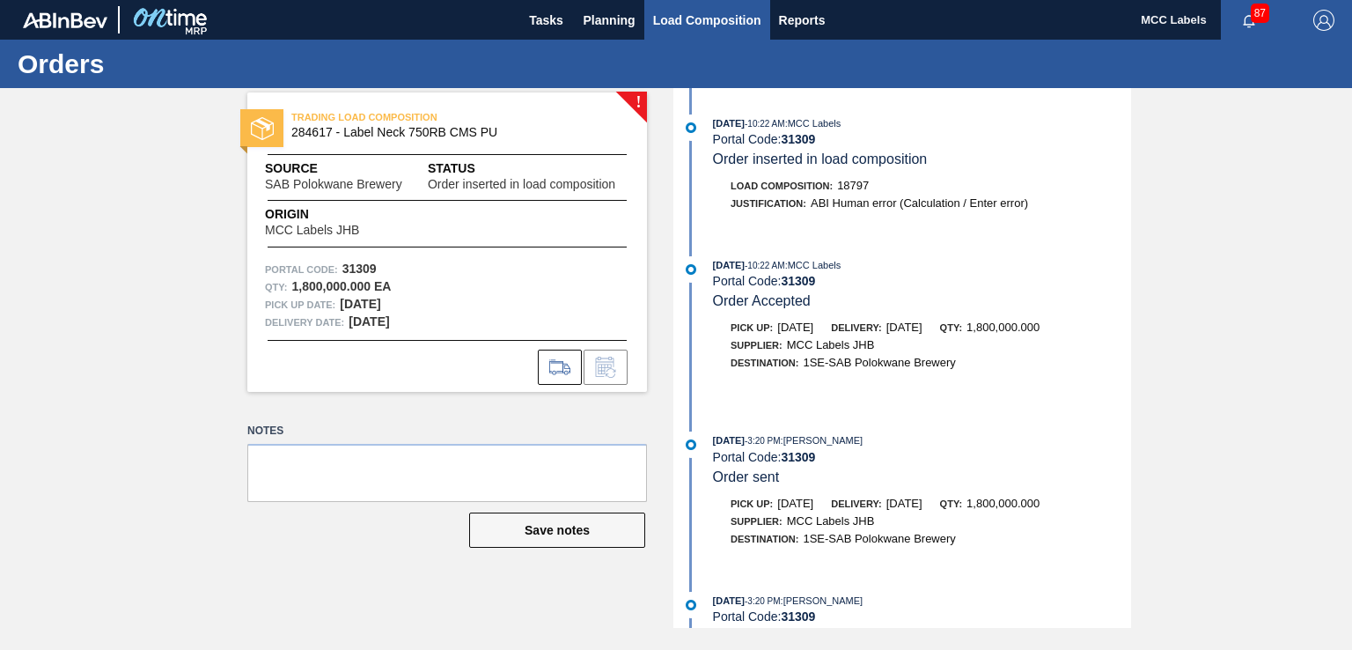
click at [673, 22] on span "Load Composition" at bounding box center [707, 20] width 108 height 21
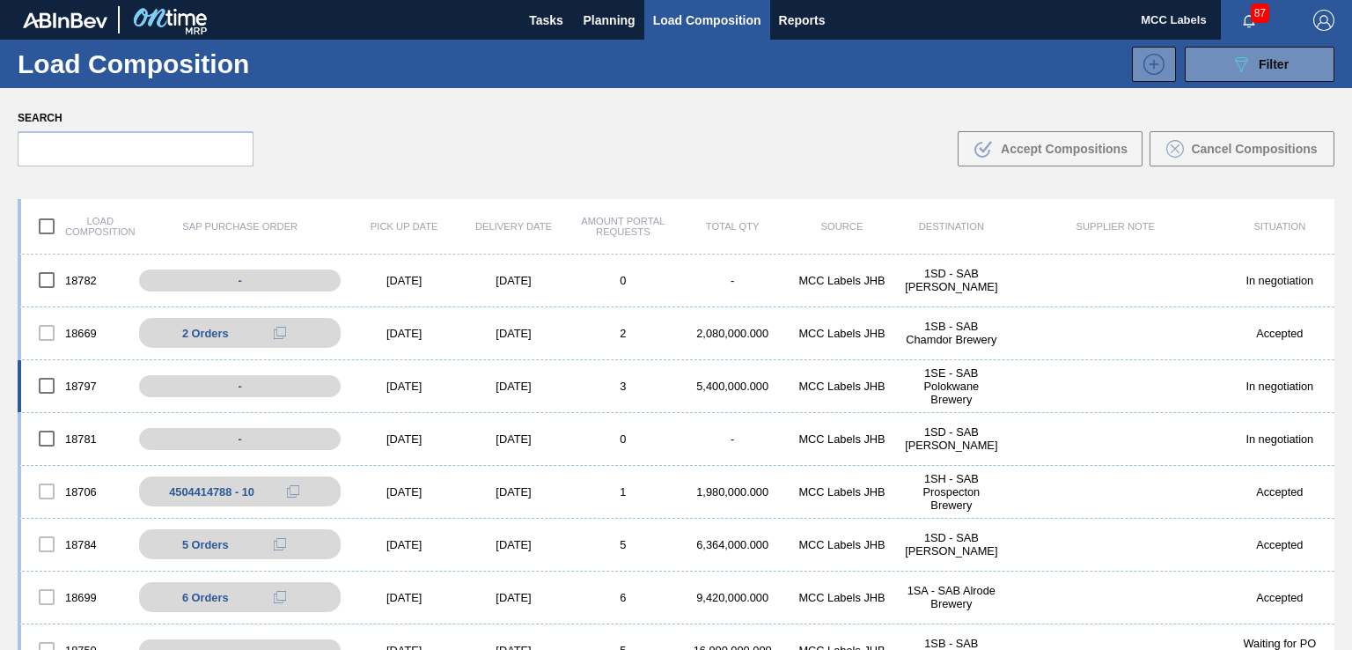
click at [703, 385] on div "5,400,000.000" at bounding box center [732, 385] width 109 height 13
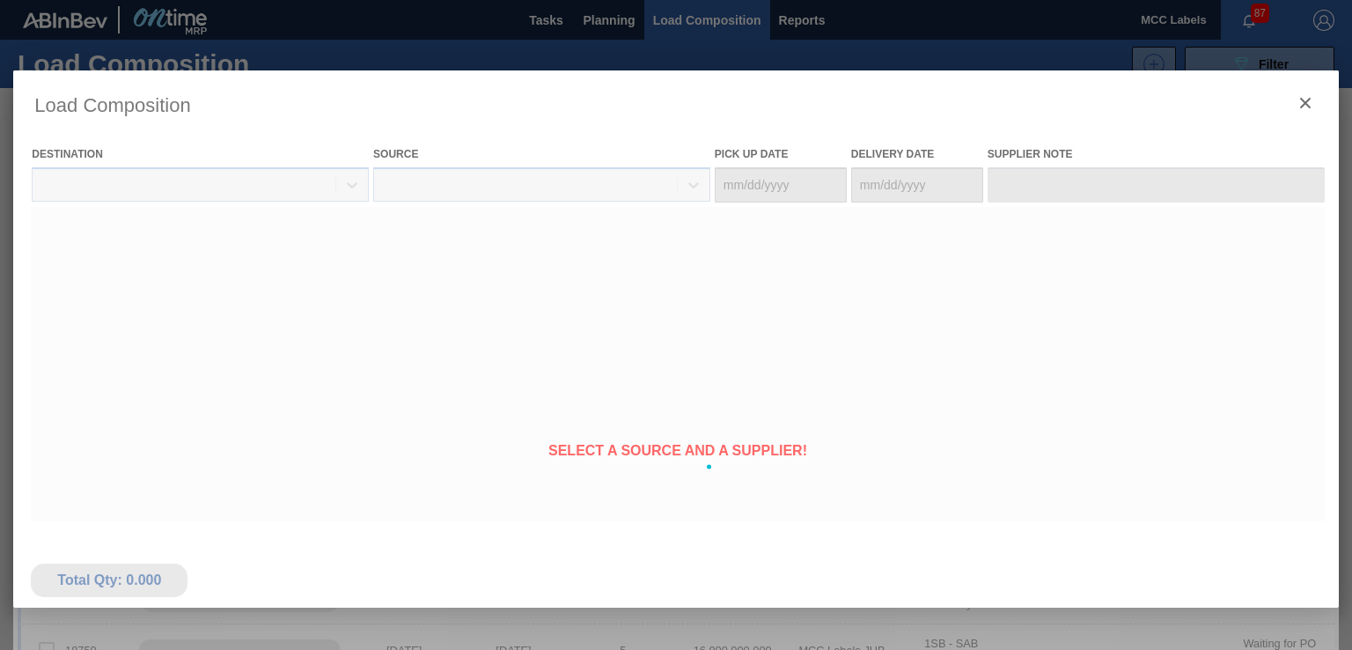
type Date "[DATE]"
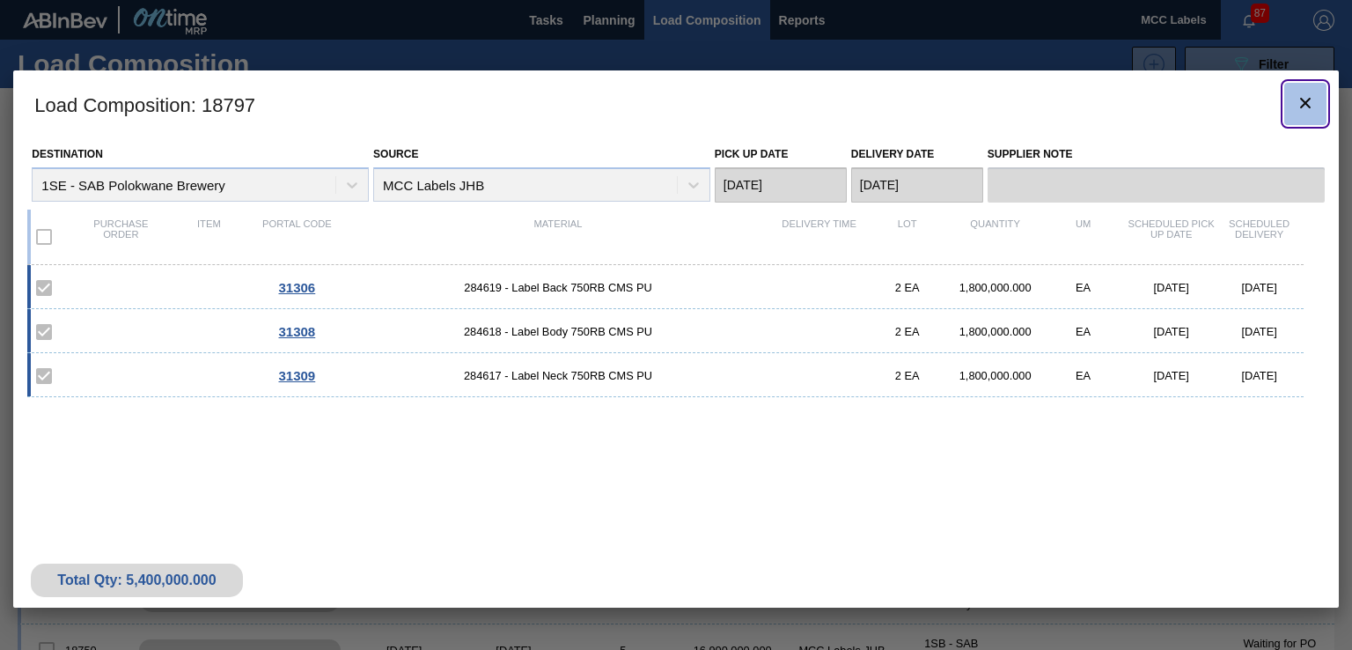
click at [1238, 104] on icon "botão de ícone" at bounding box center [1305, 102] width 21 height 21
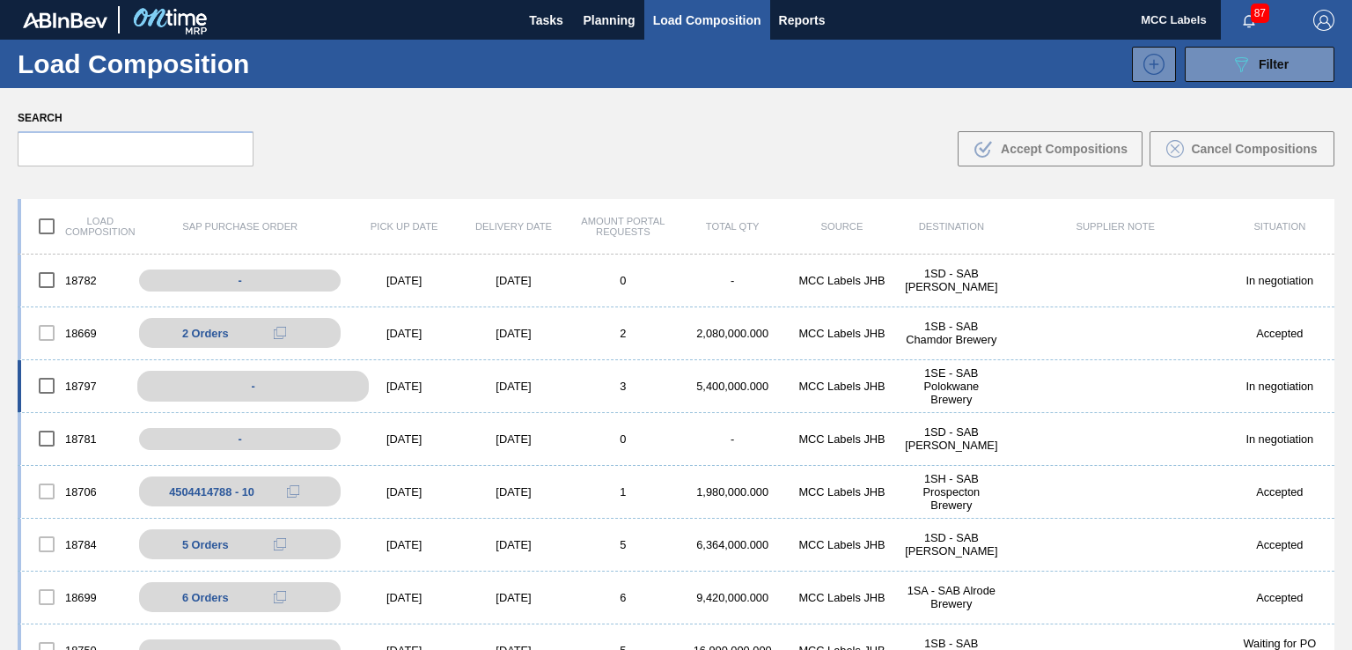
click at [212, 388] on div "-" at bounding box center [253, 386] width 232 height 31
click at [480, 387] on div "[DATE]" at bounding box center [513, 385] width 109 height 13
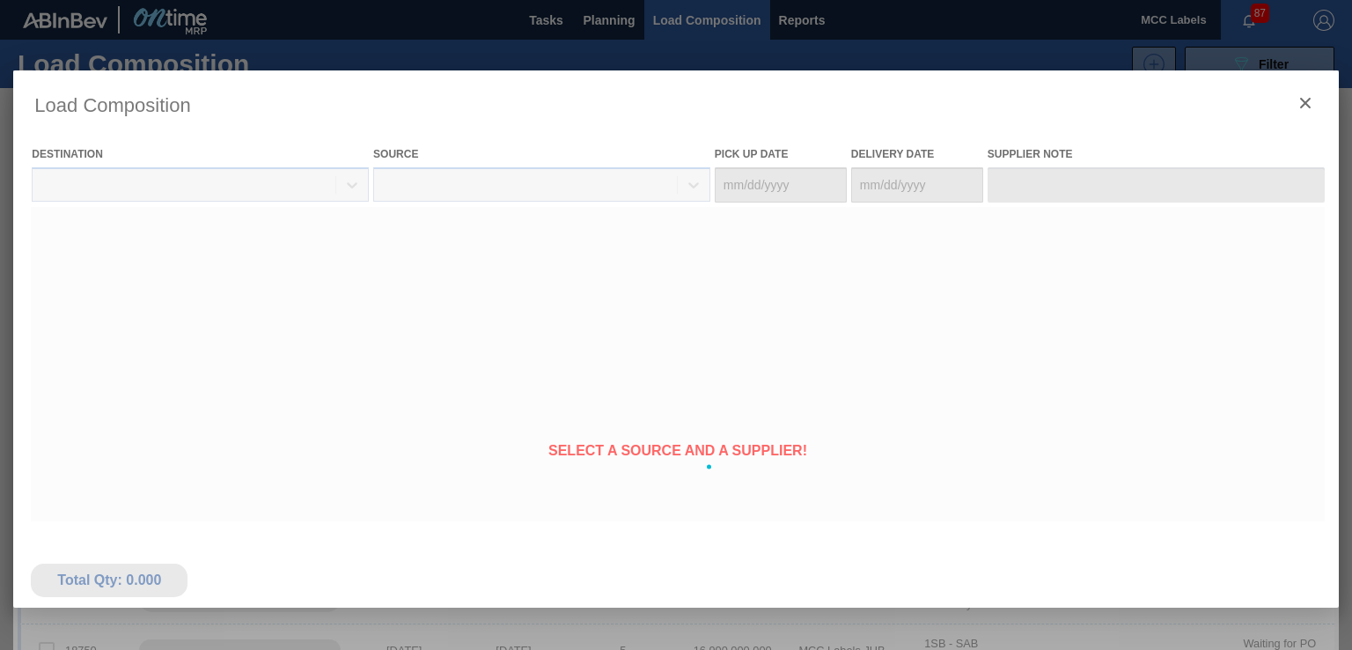
type Date "[DATE]"
